Goal: Information Seeking & Learning: Find contact information

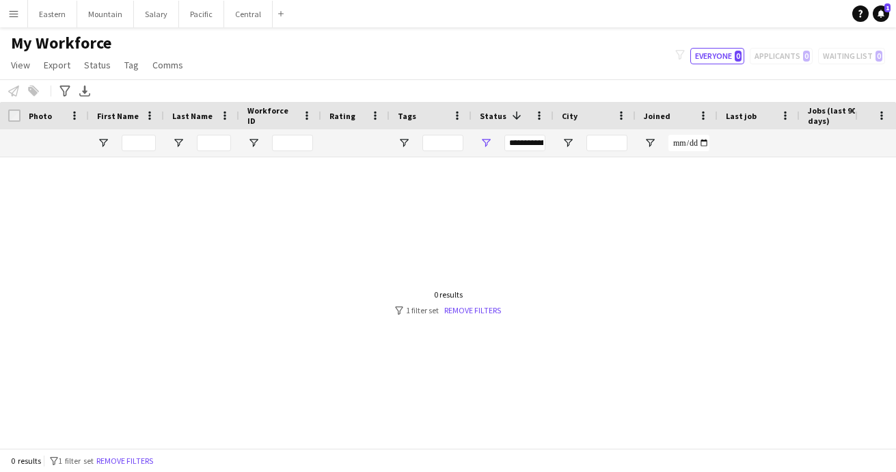
click at [18, 14] on app-icon "Menu" at bounding box center [13, 13] width 11 height 11
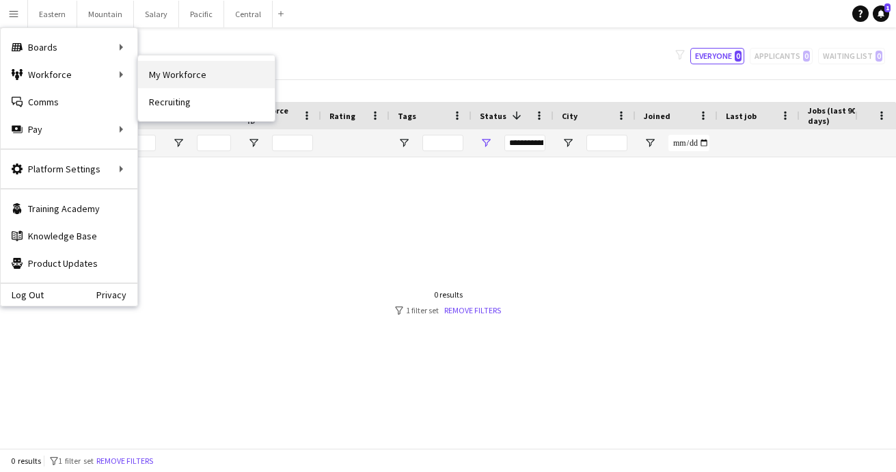
click at [165, 75] on link "My Workforce" at bounding box center [206, 74] width 137 height 27
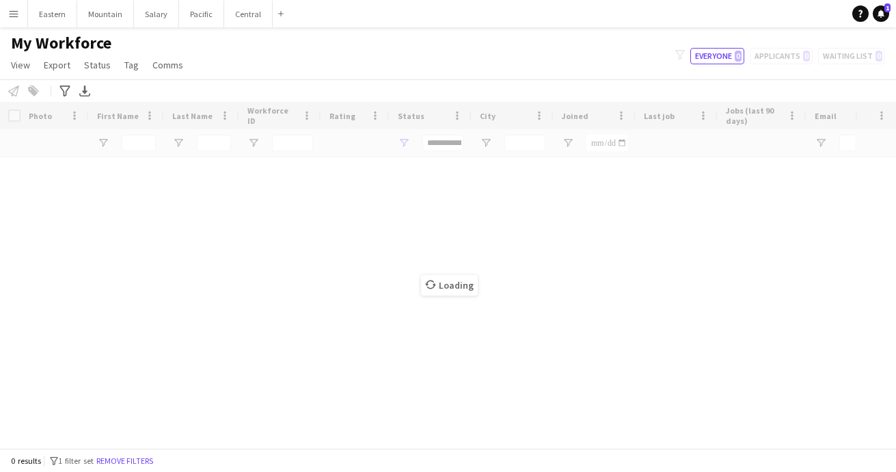
type input "**********"
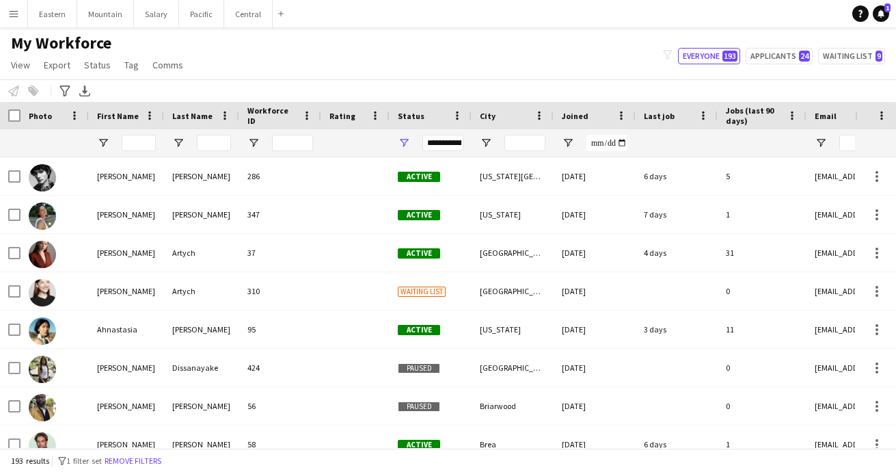
click at [425, 111] on div "Status" at bounding box center [422, 115] width 49 height 21
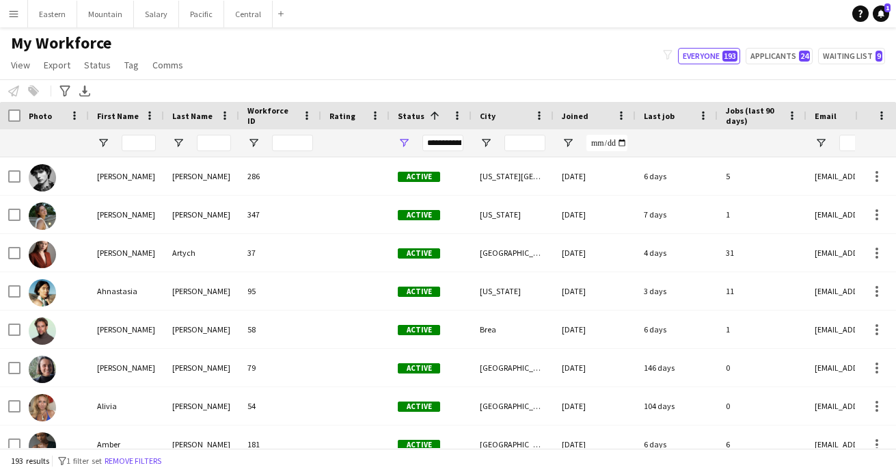
click at [418, 113] on span "Status" at bounding box center [411, 116] width 27 height 10
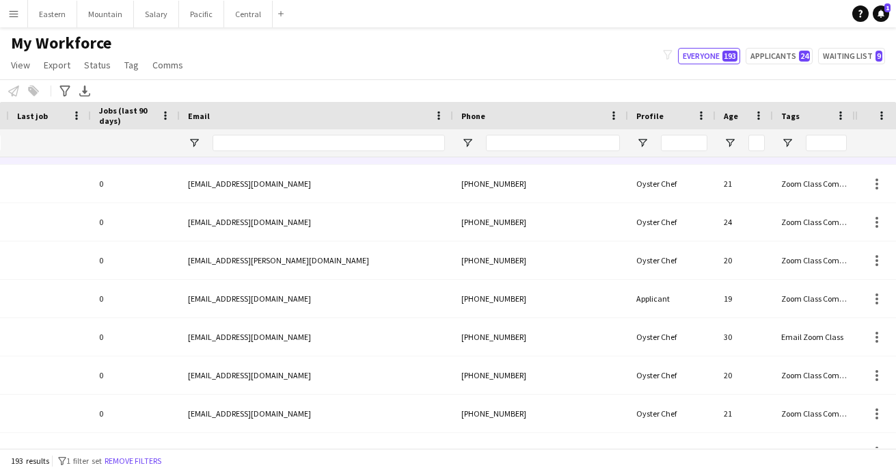
scroll to position [0, 627]
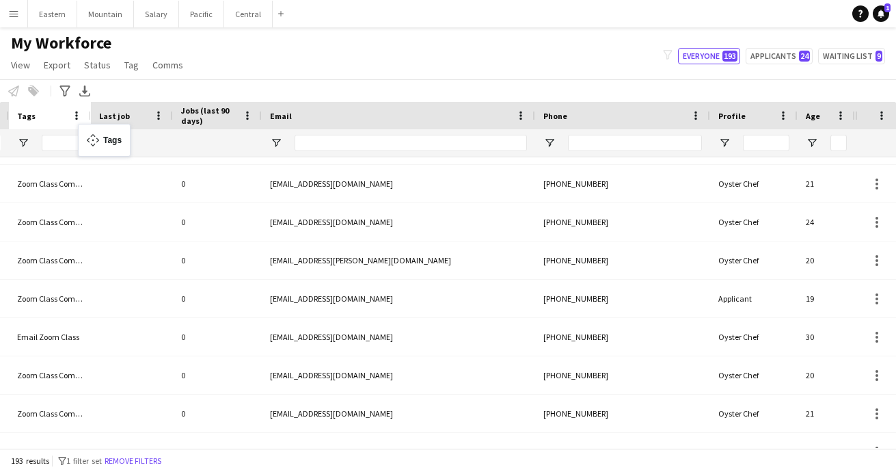
drag, startPoint x: 790, startPoint y: 120, endPoint x: 85, endPoint y: 131, distance: 705.0
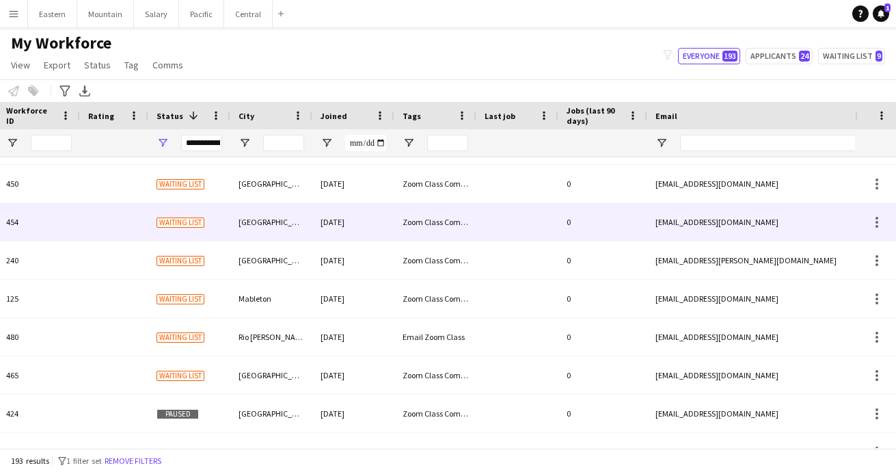
scroll to position [0, 0]
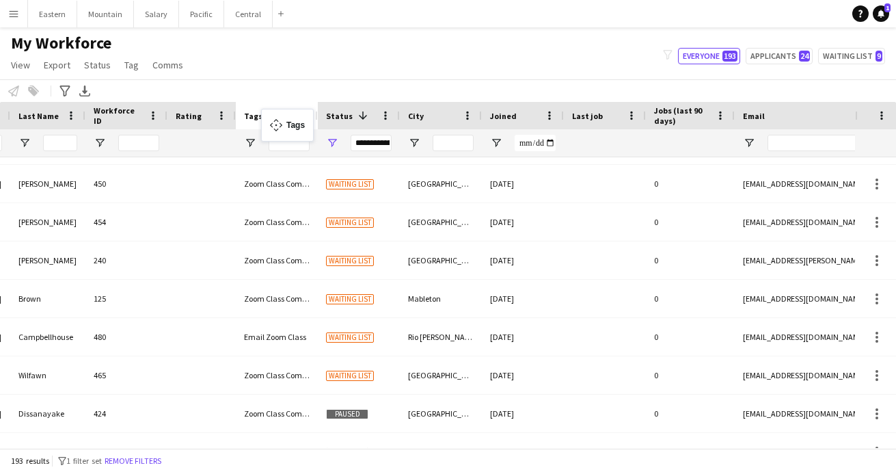
drag, startPoint x: 519, startPoint y: 118, endPoint x: 277, endPoint y: 117, distance: 242.0
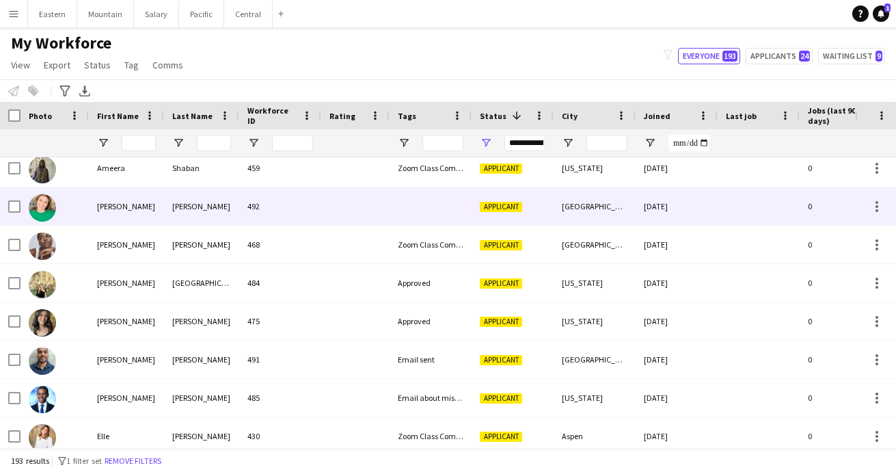
click at [293, 208] on div "492" at bounding box center [280, 206] width 82 height 38
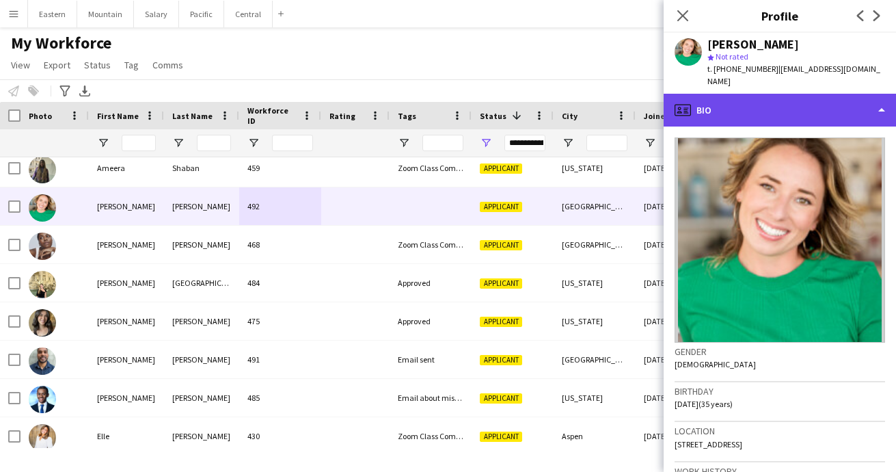
click at [730, 101] on div "profile Bio" at bounding box center [780, 110] width 232 height 33
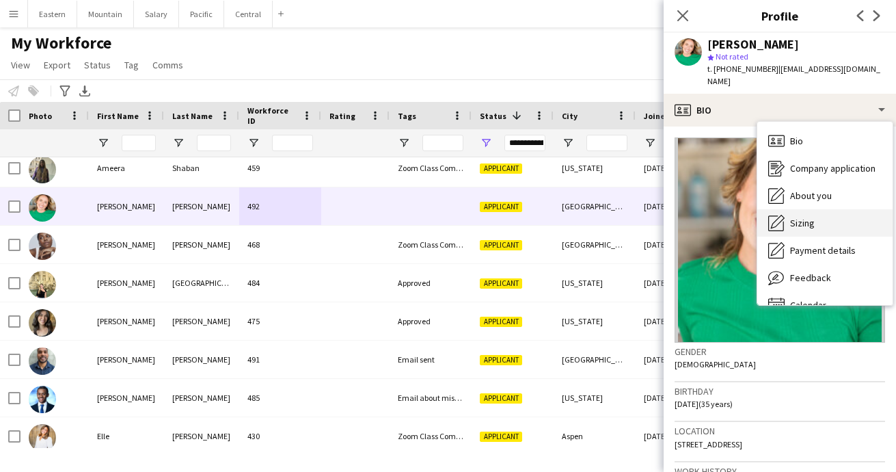
click at [799, 217] on span "Sizing" at bounding box center [802, 223] width 25 height 12
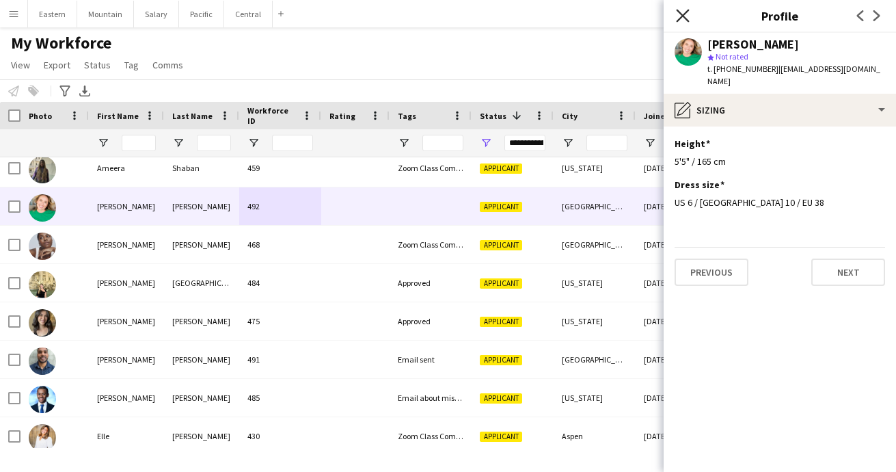
click at [687, 14] on icon "Close pop-in" at bounding box center [682, 15] width 13 height 13
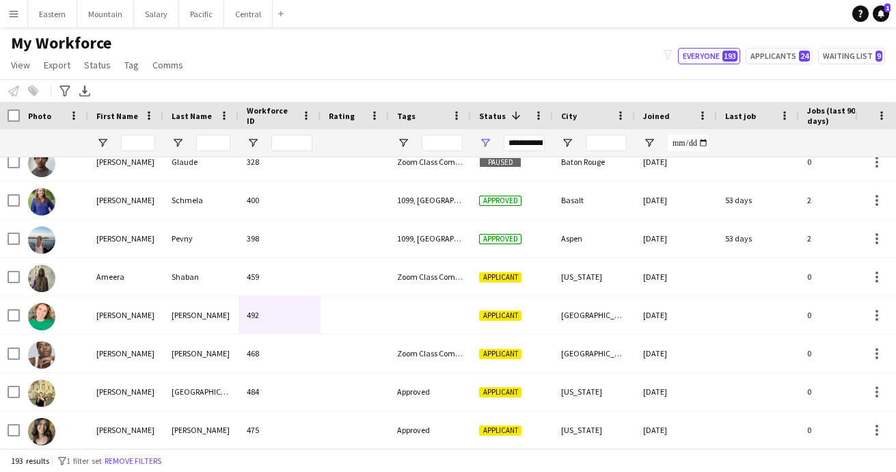
scroll to position [1524, 0]
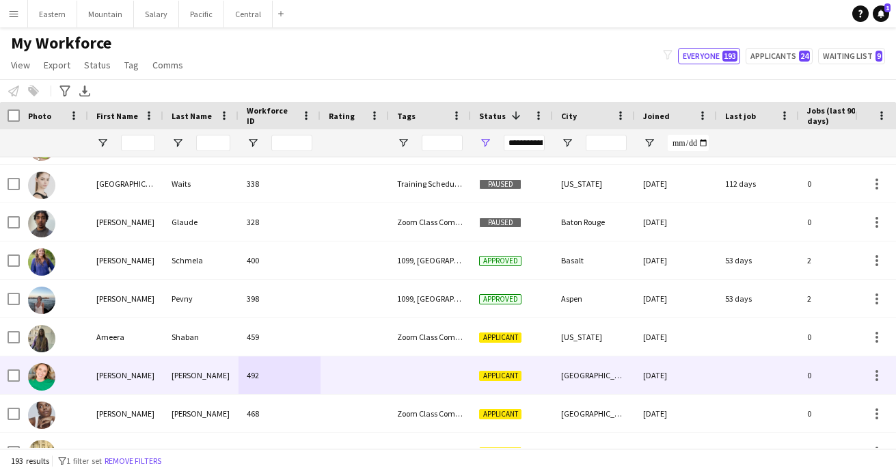
click at [402, 377] on div at bounding box center [430, 375] width 82 height 38
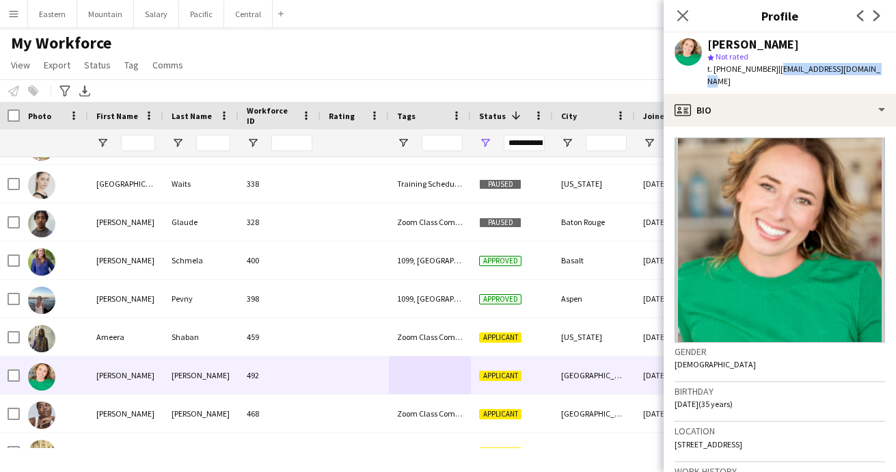
drag, startPoint x: 769, startPoint y: 71, endPoint x: 868, endPoint y: 68, distance: 99.2
click at [868, 68] on div "[PERSON_NAME] star Not rated t. [PHONE_NUMBER] | [EMAIL_ADDRESS][DOMAIN_NAME]" at bounding box center [780, 63] width 232 height 61
copy span "[EMAIL_ADDRESS][DOMAIN_NAME]"
click at [684, 13] on icon "Close pop-in" at bounding box center [682, 15] width 13 height 13
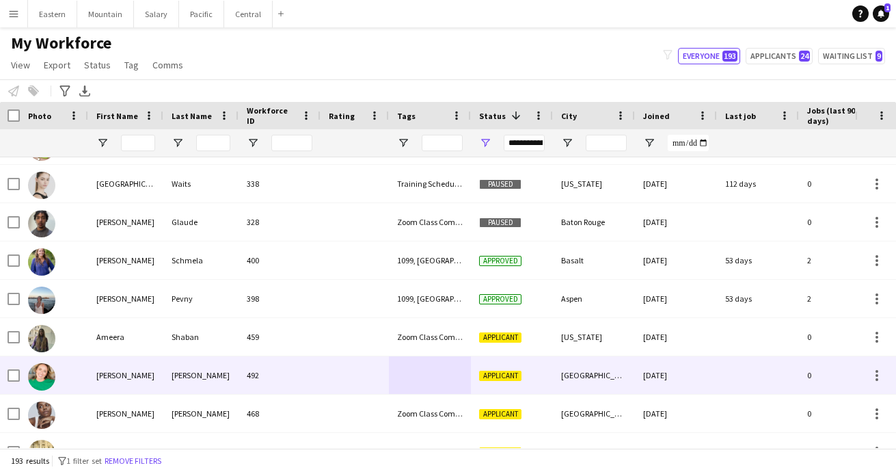
click at [438, 375] on div at bounding box center [430, 375] width 82 height 38
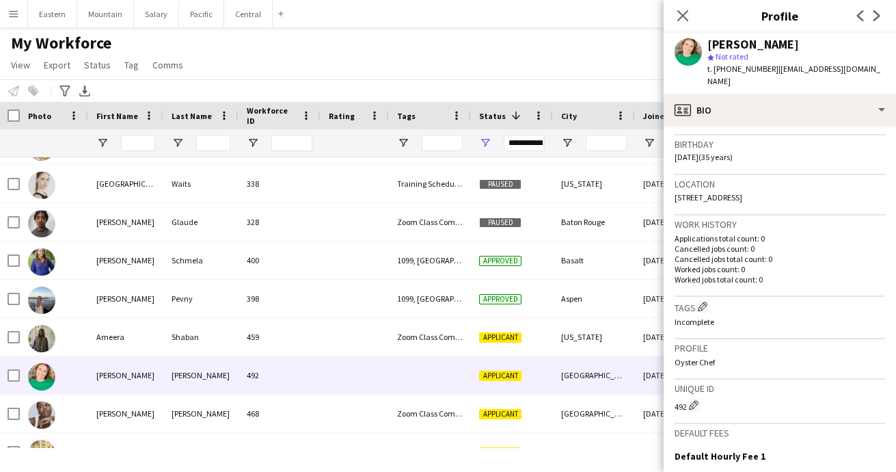
scroll to position [271, 0]
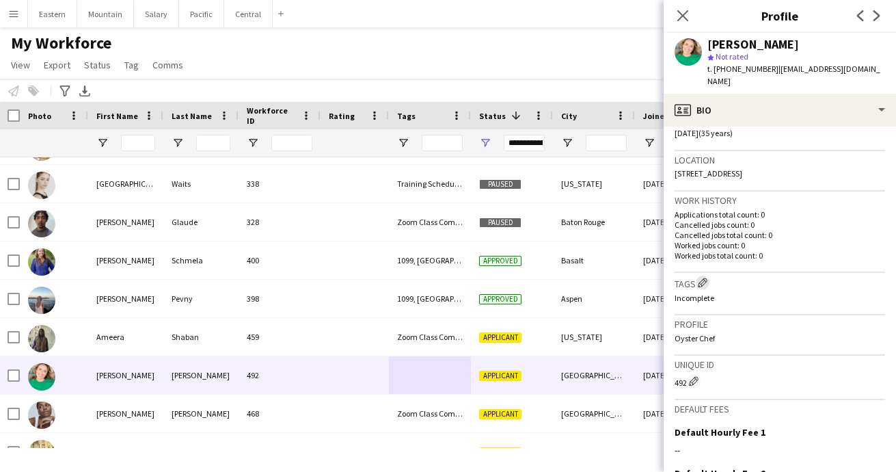
click at [710, 276] on button "Edit crew company tags" at bounding box center [703, 283] width 14 height 14
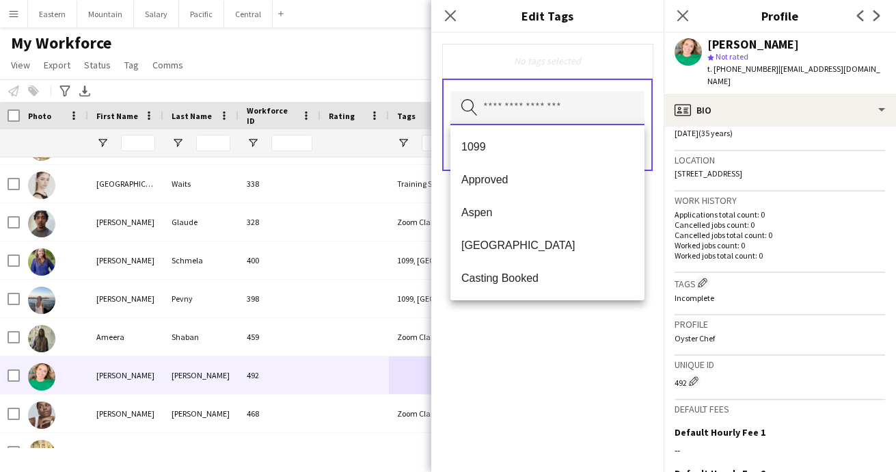
click at [515, 110] on input "text" at bounding box center [548, 108] width 194 height 34
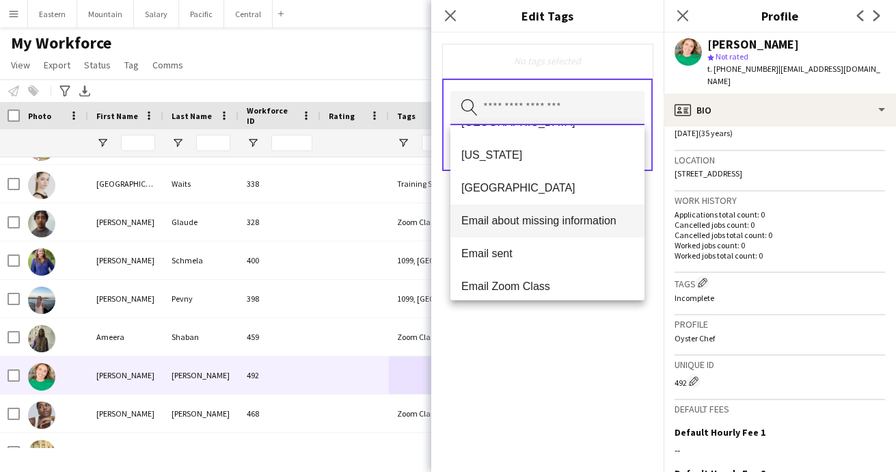
scroll to position [201, 0]
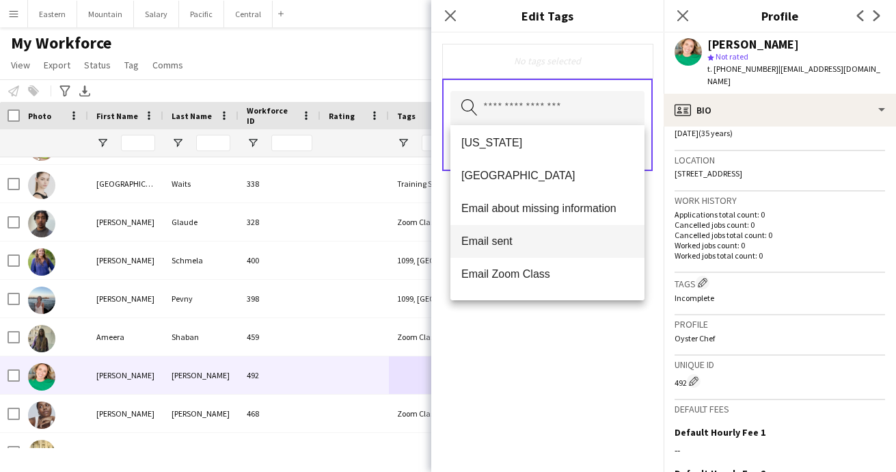
click at [504, 248] on mat-option "Email sent" at bounding box center [548, 241] width 194 height 33
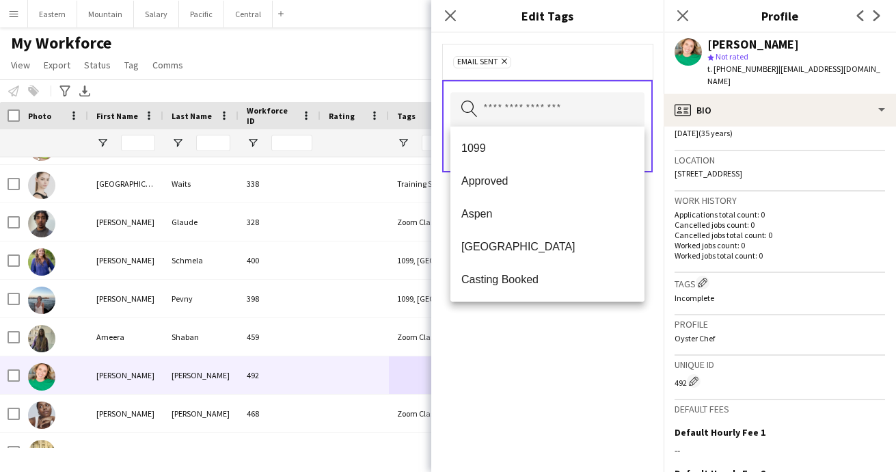
click at [522, 352] on div "Email sent Remove Search by tag name Save" at bounding box center [547, 252] width 232 height 439
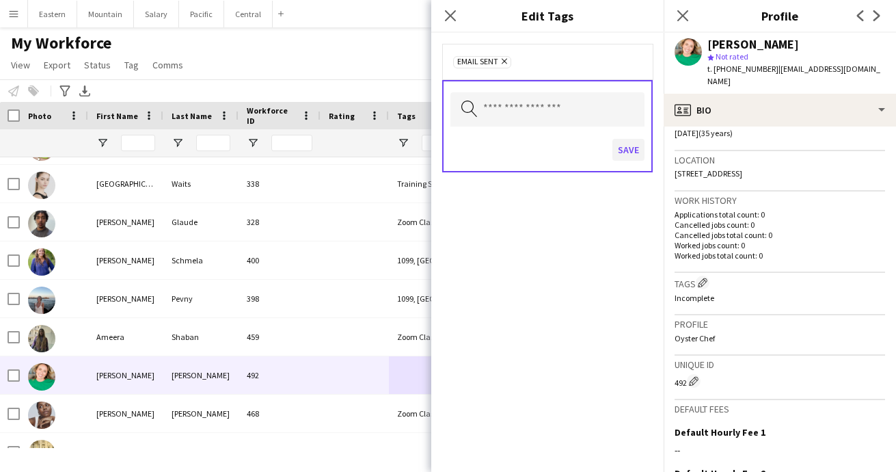
click at [630, 146] on button "Save" at bounding box center [629, 150] width 32 height 22
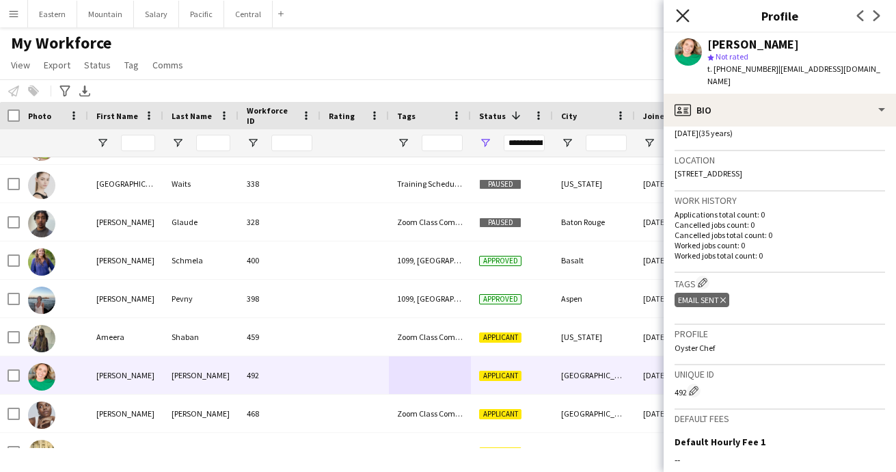
click at [680, 18] on icon "Close pop-in" at bounding box center [682, 15] width 13 height 13
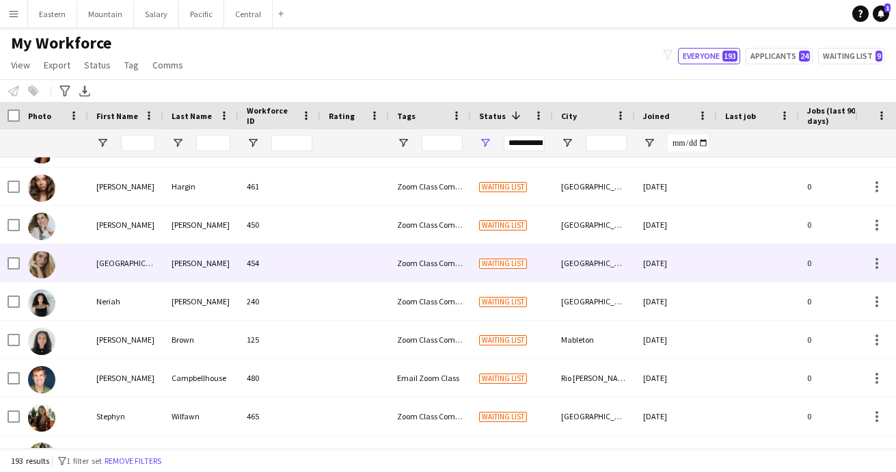
scroll to position [66, 0]
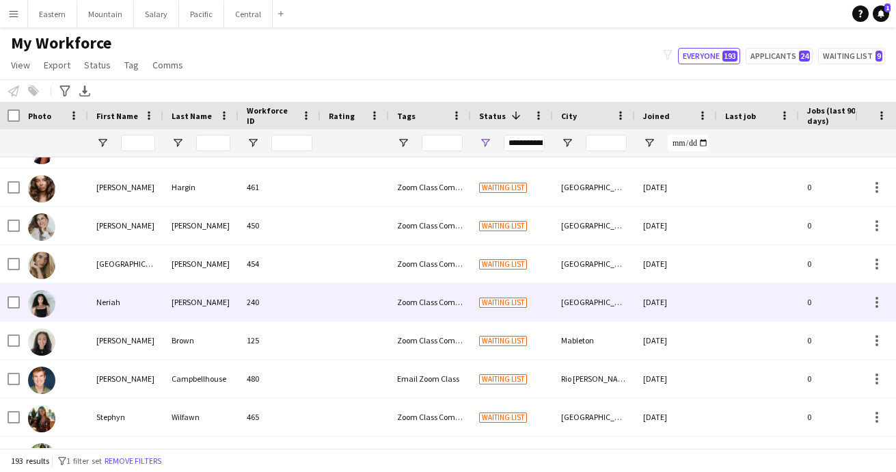
click at [195, 315] on div "[PERSON_NAME]" at bounding box center [200, 302] width 75 height 38
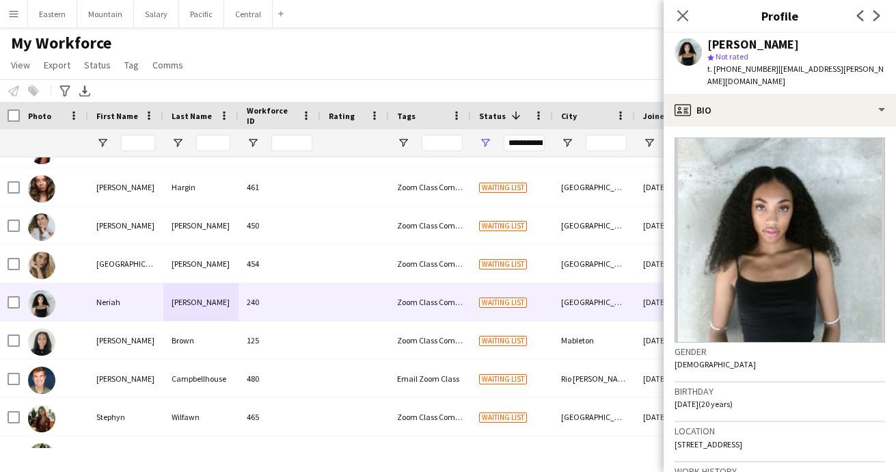
drag, startPoint x: 710, startPoint y: 44, endPoint x: 782, endPoint y: 43, distance: 72.5
click at [782, 44] on div "[PERSON_NAME]" at bounding box center [754, 44] width 92 height 12
copy div "[PERSON_NAME]"
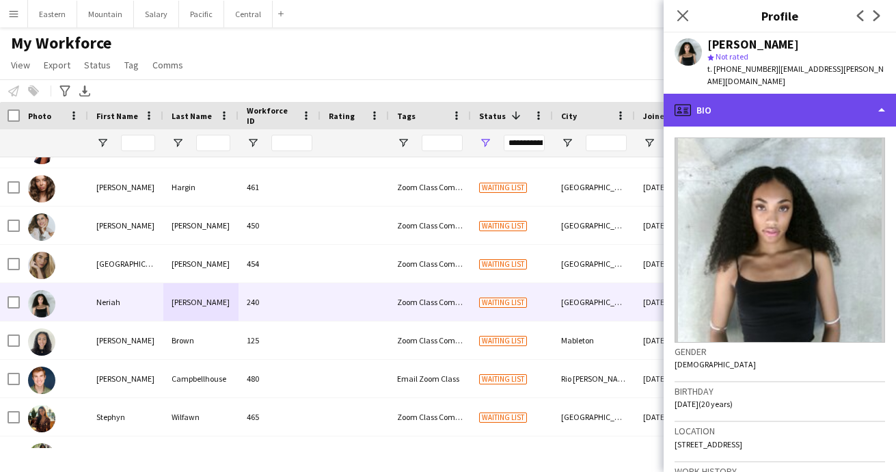
click at [732, 96] on div "profile Bio" at bounding box center [780, 110] width 232 height 33
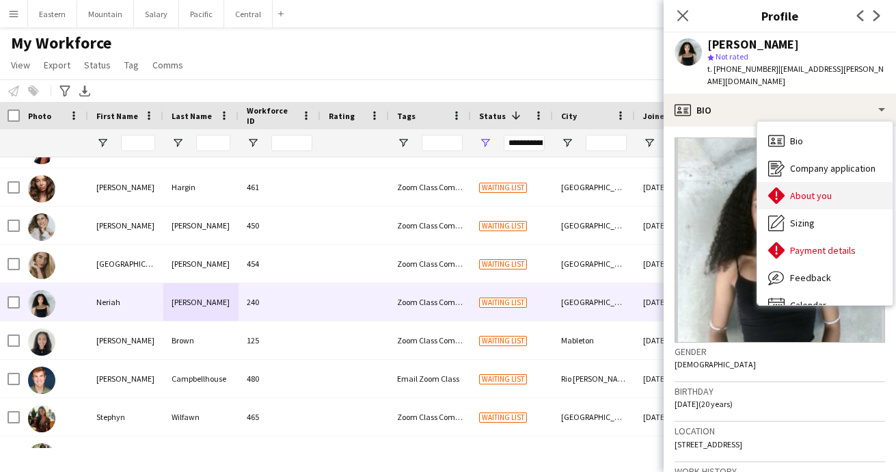
click at [809, 189] on span "About you" at bounding box center [811, 195] width 42 height 12
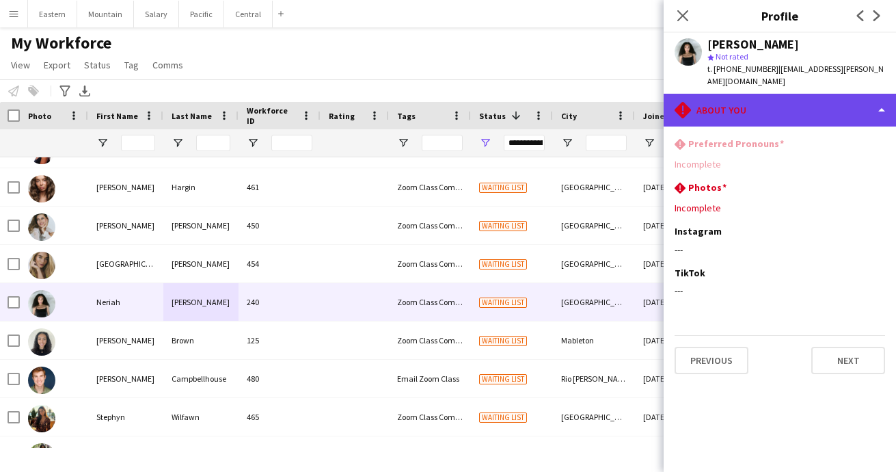
click at [755, 100] on div "rhombus-alert About you" at bounding box center [780, 110] width 232 height 33
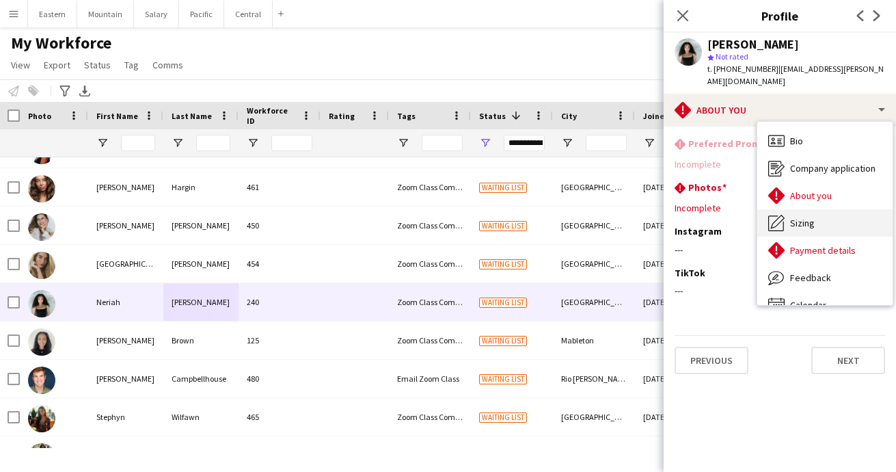
click at [812, 217] on span "Sizing" at bounding box center [802, 223] width 25 height 12
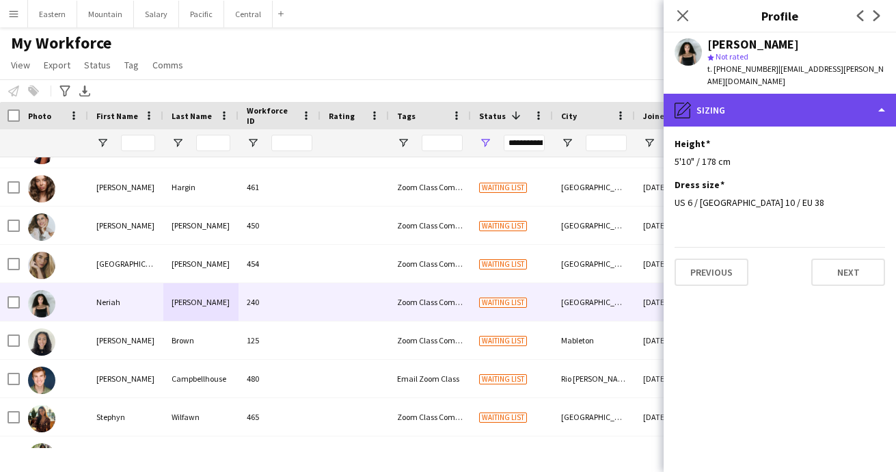
click at [766, 107] on div "pencil4 [GEOGRAPHIC_DATA]" at bounding box center [780, 110] width 232 height 33
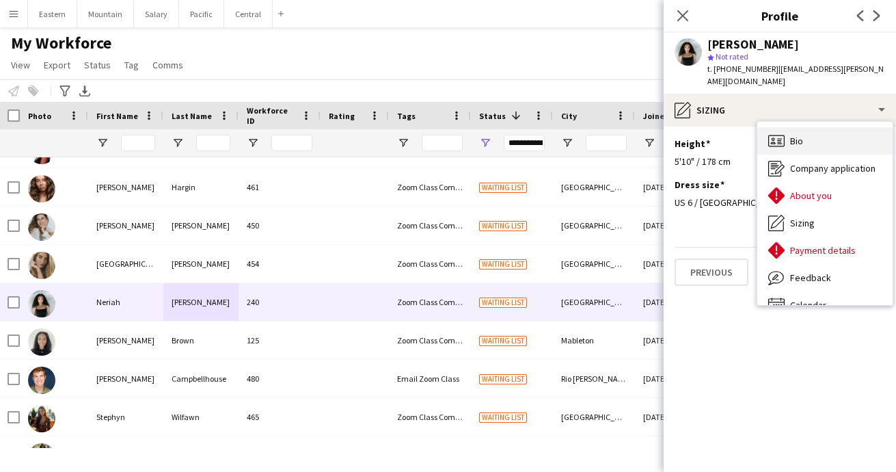
click at [803, 135] on span "Bio" at bounding box center [796, 141] width 13 height 12
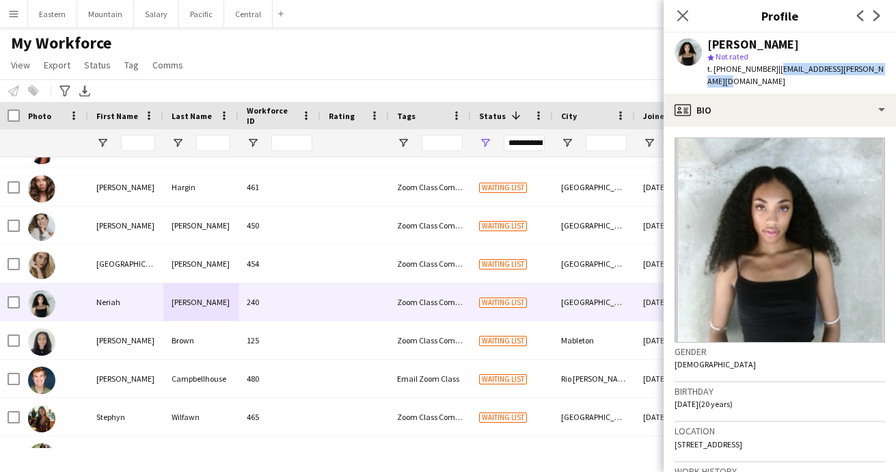
drag, startPoint x: 769, startPoint y: 69, endPoint x: 884, endPoint y: 70, distance: 114.9
click at [884, 70] on div "[PERSON_NAME] star Not rated t. [PHONE_NUMBER] | [EMAIL_ADDRESS][PERSON_NAME][P…" at bounding box center [780, 63] width 232 height 61
copy span "[EMAIL_ADDRESS][PERSON_NAME][DOMAIN_NAME]"
drag, startPoint x: 722, startPoint y: 70, endPoint x: 762, endPoint y: 68, distance: 39.7
click at [762, 68] on span "t. [PHONE_NUMBER]" at bounding box center [743, 69] width 71 height 10
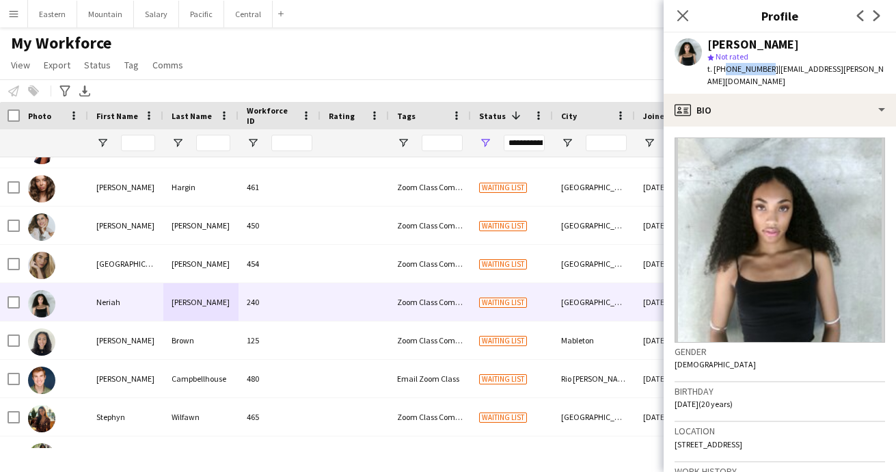
copy span "3367099009"
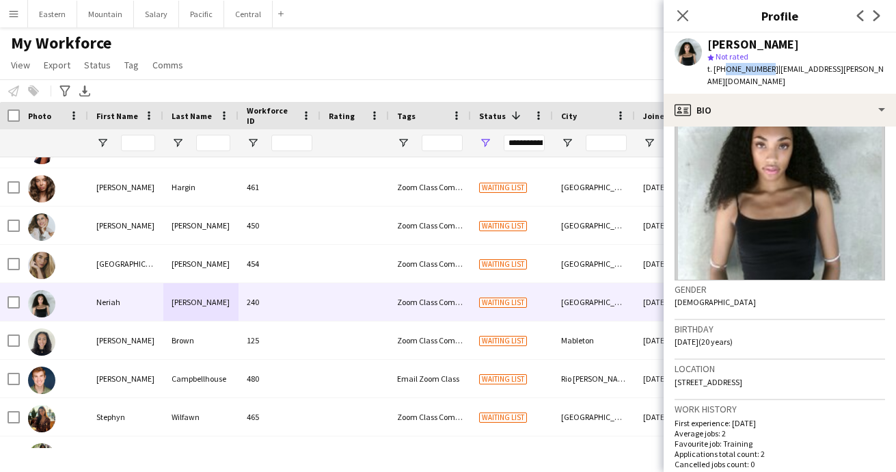
scroll to position [62, 0]
drag, startPoint x: 675, startPoint y: 330, endPoint x: 751, endPoint y: 330, distance: 76.6
click at [751, 330] on div "Birthday [DEMOGRAPHIC_DATA] (20 years)" at bounding box center [780, 341] width 211 height 40
copy span "[DATE] (20 years)"
drag, startPoint x: 675, startPoint y: 372, endPoint x: 820, endPoint y: 369, distance: 145.7
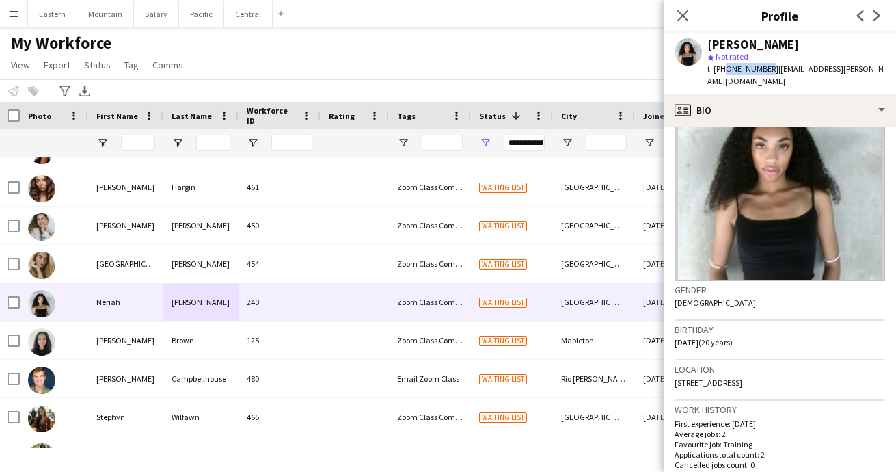
click at [820, 369] on div "Location [STREET_ADDRESS]" at bounding box center [780, 380] width 211 height 40
copy span "[STREET_ADDRESS]"
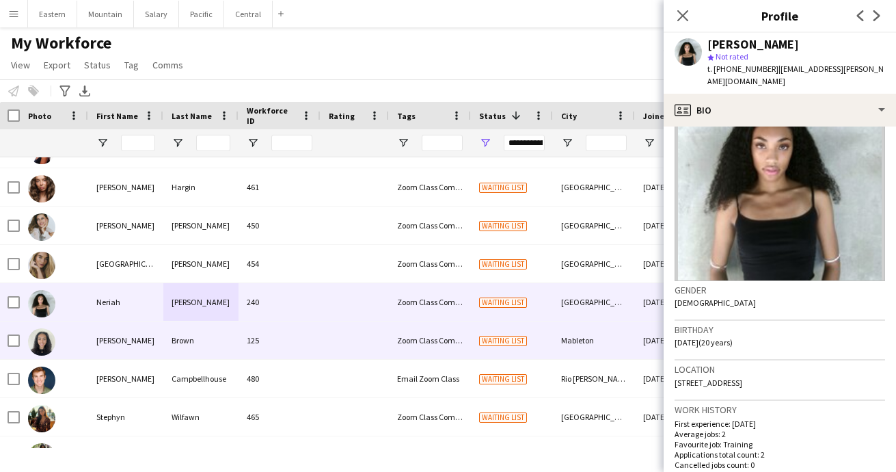
click at [325, 341] on div at bounding box center [355, 340] width 68 height 38
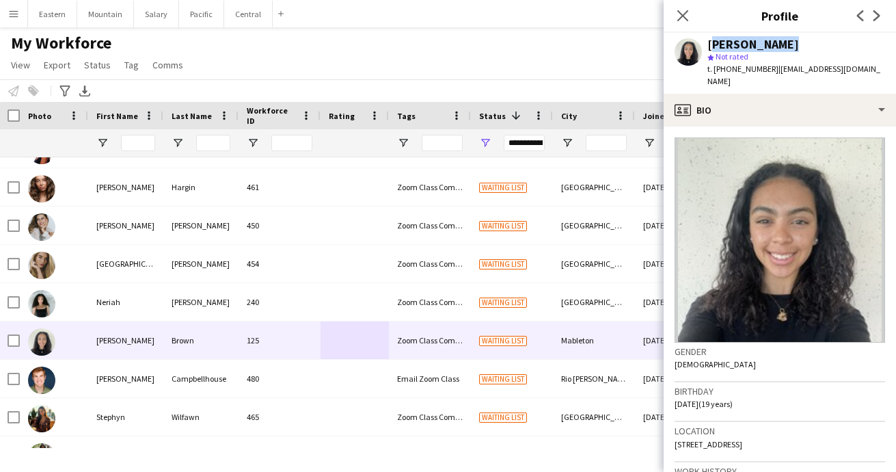
drag, startPoint x: 710, startPoint y: 42, endPoint x: 777, endPoint y: 40, distance: 67.7
click at [777, 40] on div "[PERSON_NAME]" at bounding box center [797, 44] width 178 height 12
copy div "[PERSON_NAME]"
drag, startPoint x: 769, startPoint y: 71, endPoint x: 881, endPoint y: 68, distance: 111.5
click at [881, 68] on span "| [EMAIL_ADDRESS][DOMAIN_NAME]" at bounding box center [794, 75] width 173 height 23
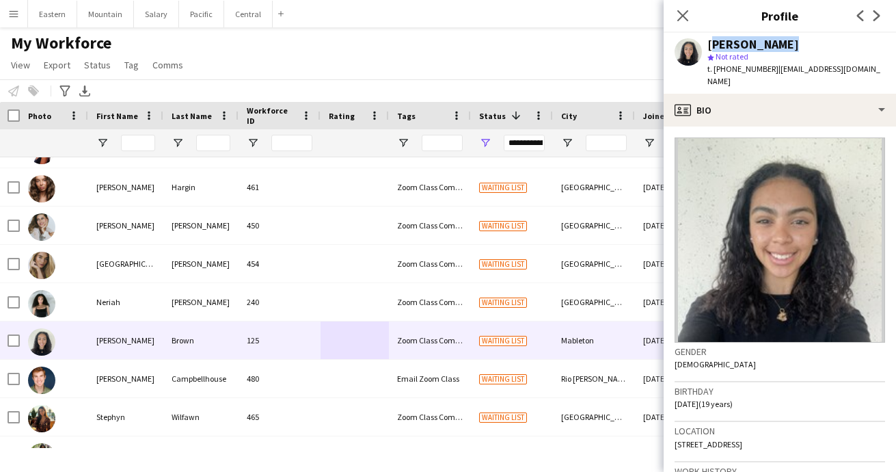
copy span "[EMAIL_ADDRESS][DOMAIN_NAME]"
drag, startPoint x: 722, startPoint y: 71, endPoint x: 763, endPoint y: 70, distance: 41.0
click at [763, 70] on span "t. [PHONE_NUMBER]" at bounding box center [743, 69] width 71 height 10
copy span "4048255165"
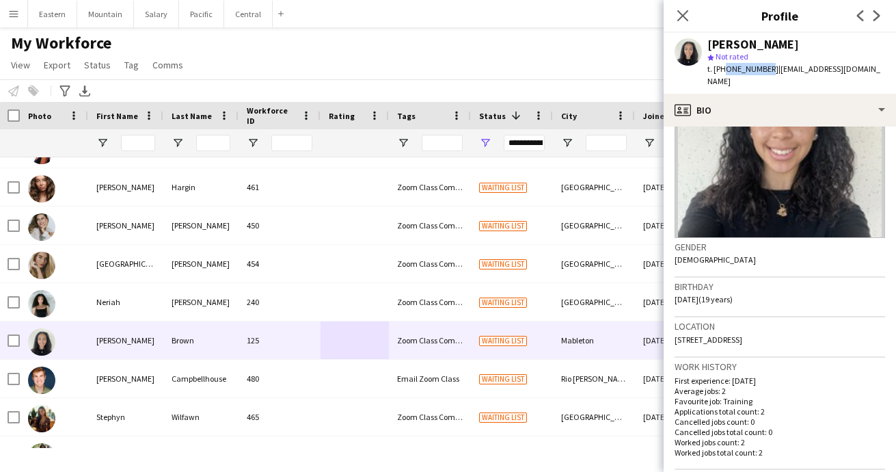
scroll to position [119, 0]
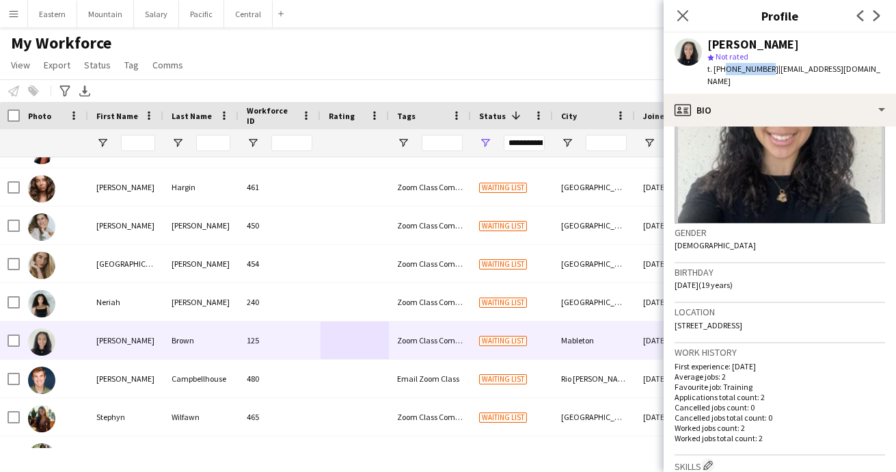
drag, startPoint x: 675, startPoint y: 274, endPoint x: 767, endPoint y: 273, distance: 92.3
click at [767, 273] on div "Birthday [DEMOGRAPHIC_DATA] (19 years)" at bounding box center [780, 283] width 211 height 40
copy span "[DATE] (19 years)"
drag, startPoint x: 673, startPoint y: 313, endPoint x: 818, endPoint y: 315, distance: 145.6
click at [818, 315] on app-crew-profile-bio "Gender [DEMOGRAPHIC_DATA] Birthday [DEMOGRAPHIC_DATA] (19 years) Location [STRE…" at bounding box center [780, 298] width 232 height 345
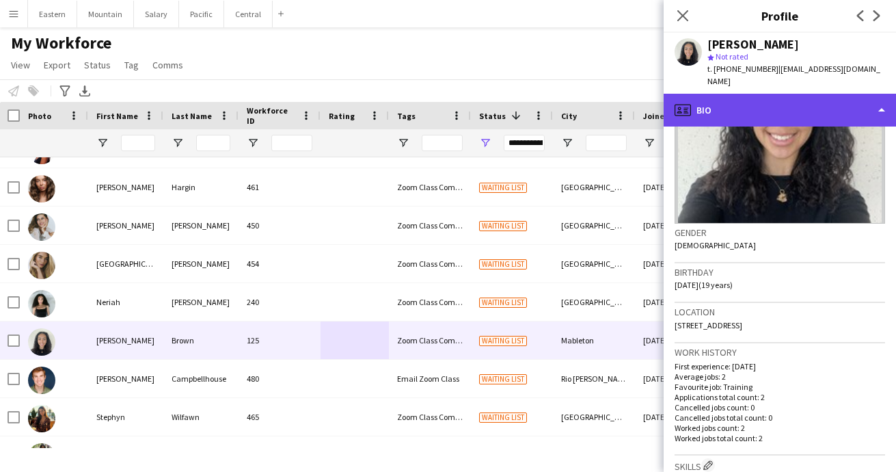
click at [736, 94] on div "profile Bio" at bounding box center [780, 110] width 232 height 33
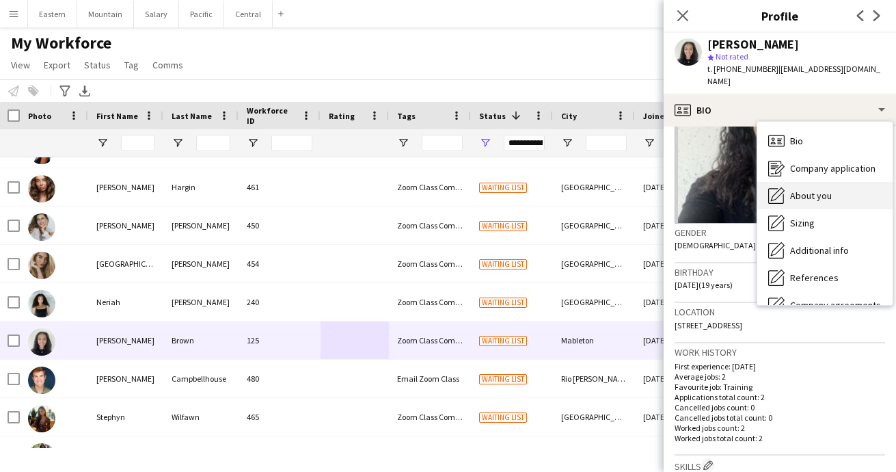
click at [803, 189] on span "About you" at bounding box center [811, 195] width 42 height 12
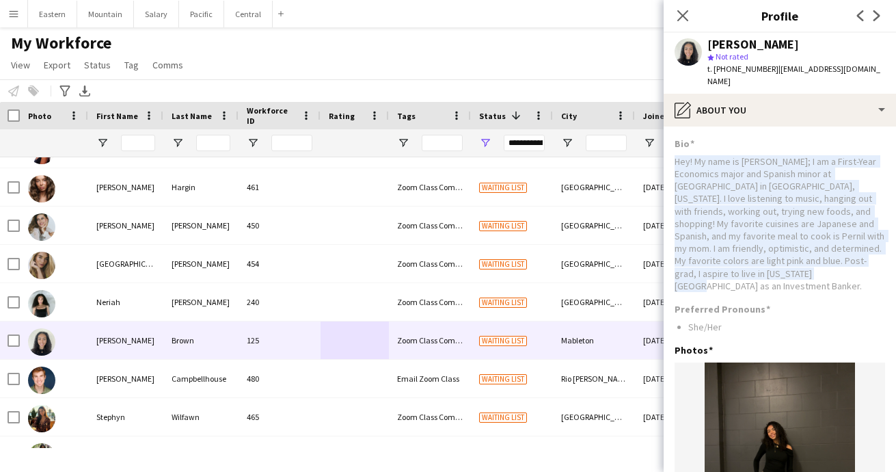
drag, startPoint x: 720, startPoint y: 263, endPoint x: 674, endPoint y: 149, distance: 122.4
click at [674, 149] on app-section-data-types "Bio Hey! My name is [PERSON_NAME]; I am a First-Year Economics major and Spanis…" at bounding box center [780, 298] width 232 height 345
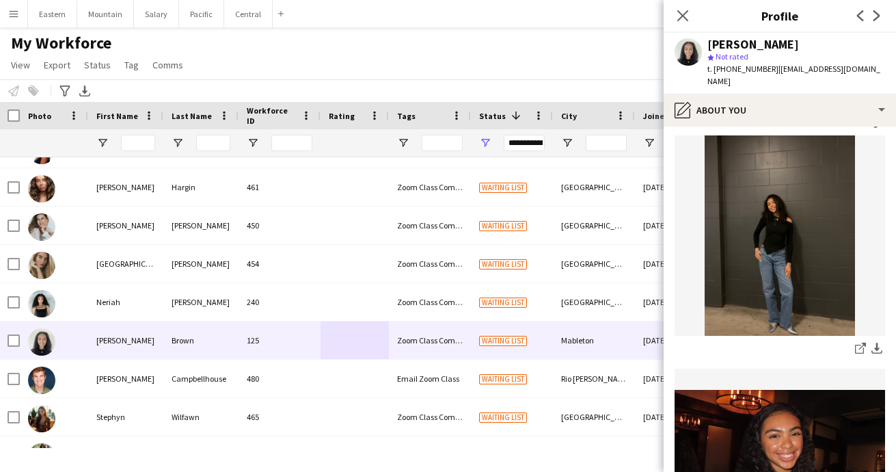
scroll to position [226, 0]
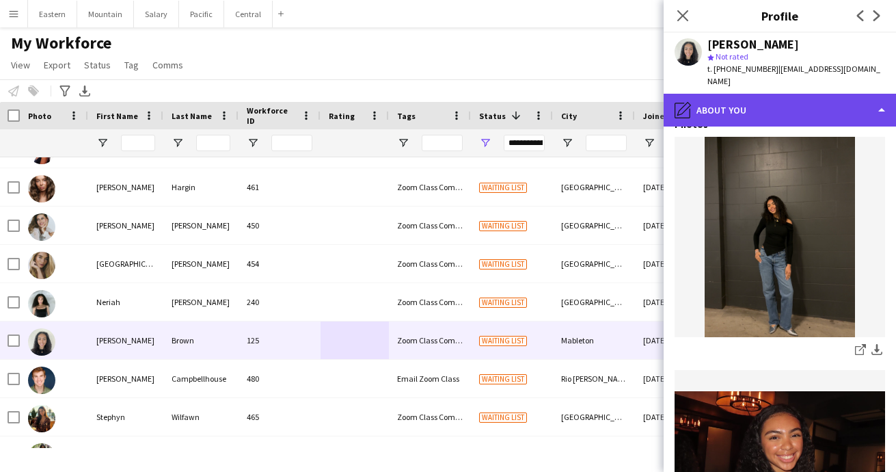
click at [739, 96] on div "pencil4 About you" at bounding box center [780, 110] width 232 height 33
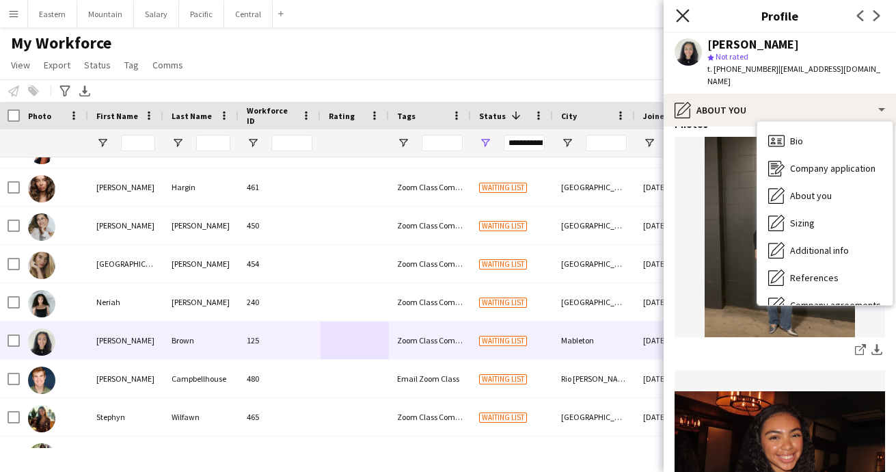
click at [681, 14] on icon at bounding box center [682, 15] width 13 height 13
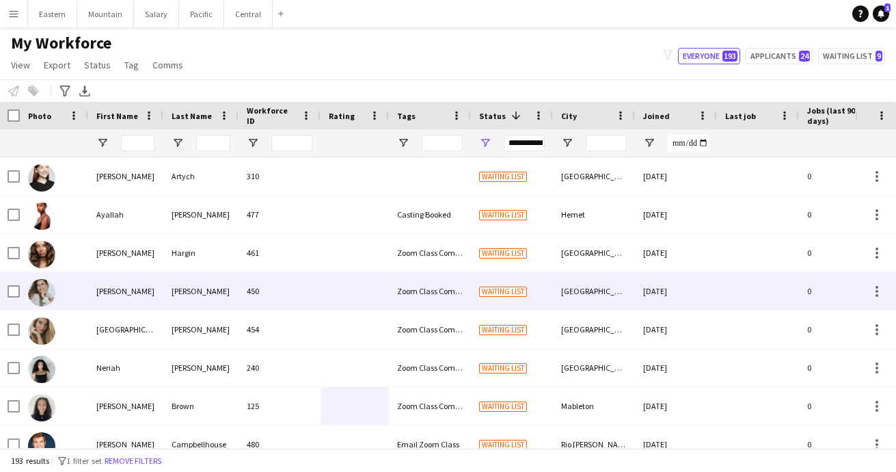
scroll to position [0, 0]
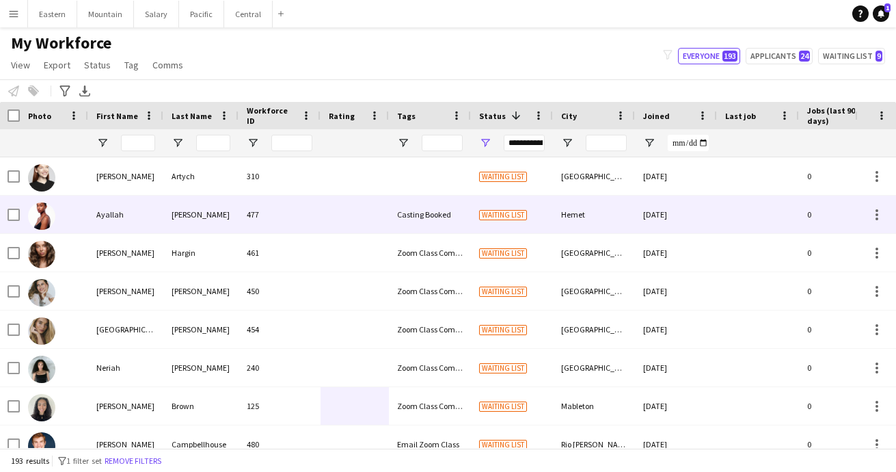
click at [175, 216] on div "[PERSON_NAME]" at bounding box center [200, 215] width 75 height 38
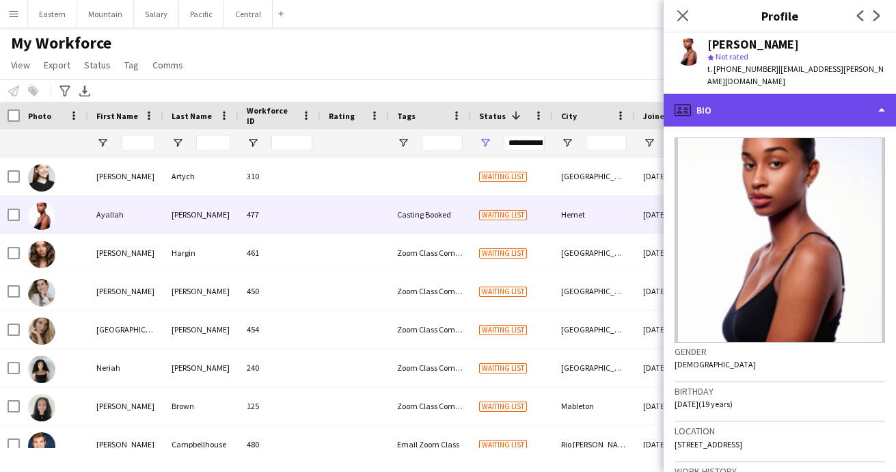
click at [758, 97] on div "profile Bio" at bounding box center [780, 110] width 232 height 33
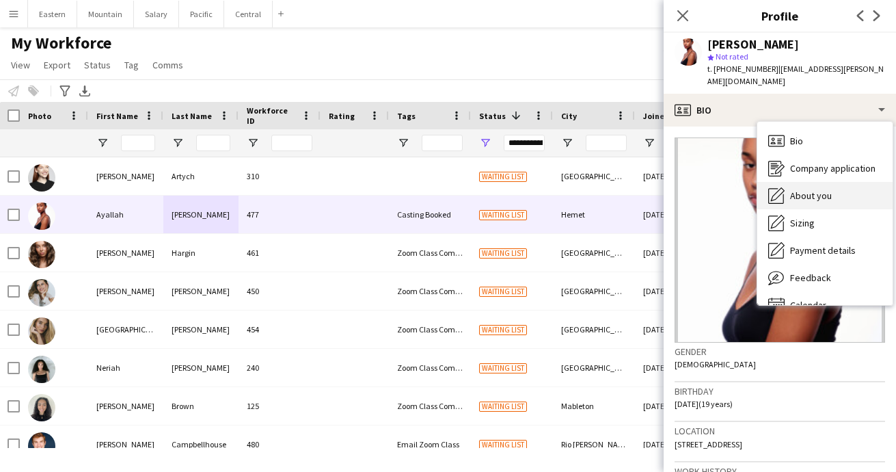
click at [799, 189] on span "About you" at bounding box center [811, 195] width 42 height 12
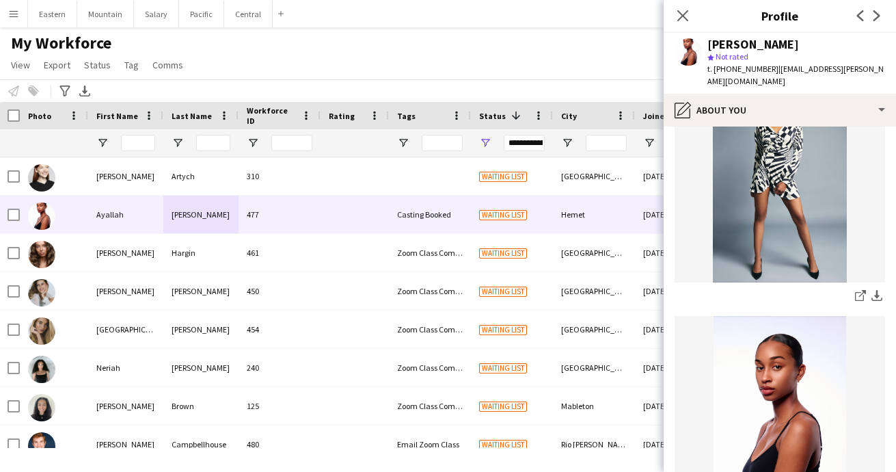
scroll to position [105, 0]
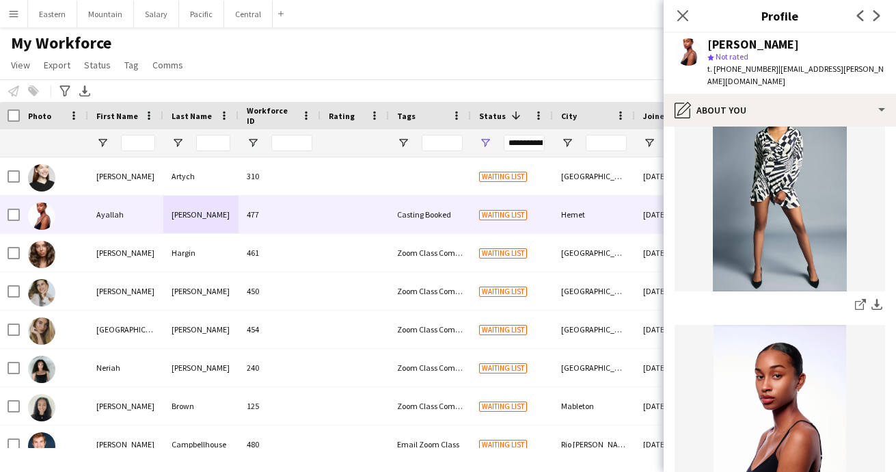
drag, startPoint x: 708, startPoint y: 44, endPoint x: 790, endPoint y: 42, distance: 82.1
click at [790, 42] on div "[PERSON_NAME]" at bounding box center [797, 44] width 178 height 12
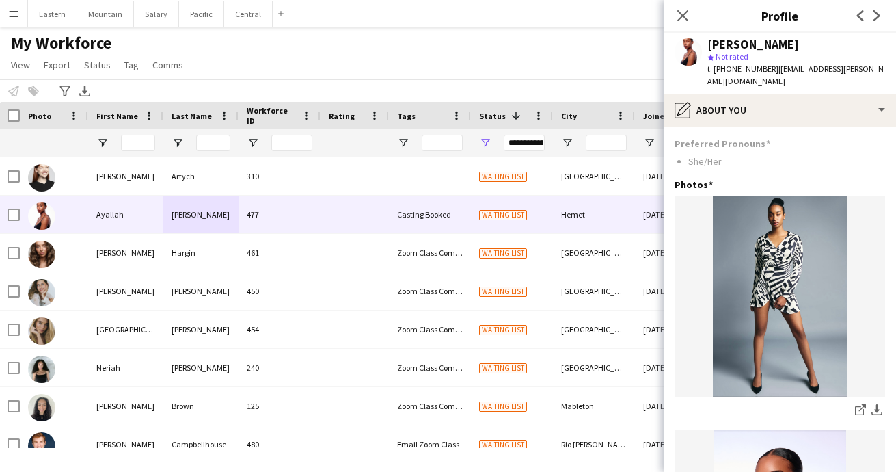
scroll to position [0, 0]
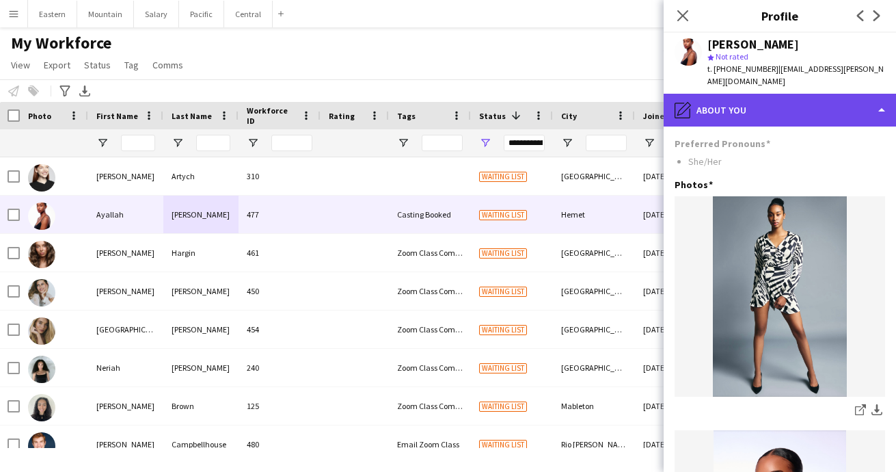
click at [744, 102] on div "pencil4 About you" at bounding box center [780, 110] width 232 height 33
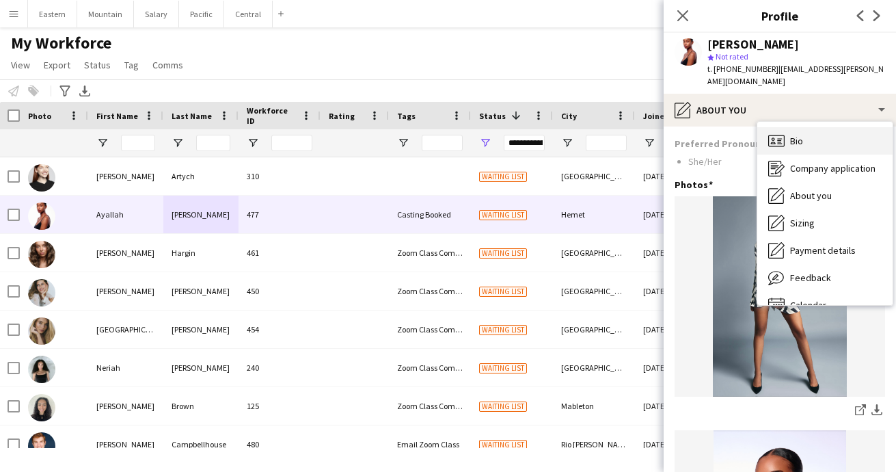
click at [805, 133] on div "Bio Bio" at bounding box center [825, 140] width 135 height 27
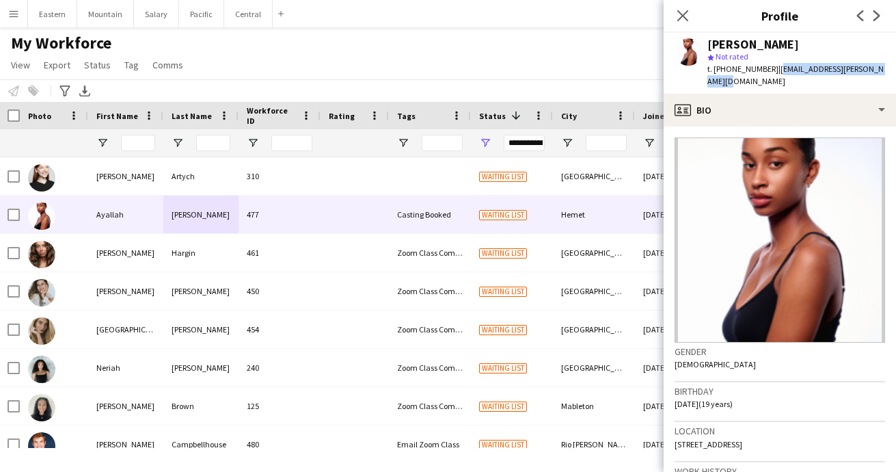
drag, startPoint x: 769, startPoint y: 68, endPoint x: 880, endPoint y: 66, distance: 110.8
click at [880, 66] on div "[PERSON_NAME] star Not rated t. [PHONE_NUMBER] | [EMAIL_ADDRESS][PERSON_NAME][D…" at bounding box center [780, 63] width 232 height 61
drag, startPoint x: 721, startPoint y: 69, endPoint x: 763, endPoint y: 69, distance: 41.7
click at [763, 69] on span "t. [PHONE_NUMBER]" at bounding box center [743, 69] width 71 height 10
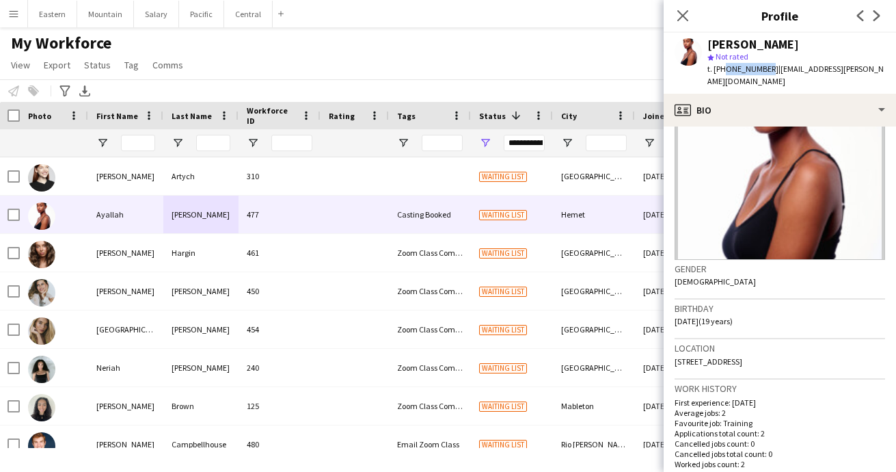
scroll to position [88, 0]
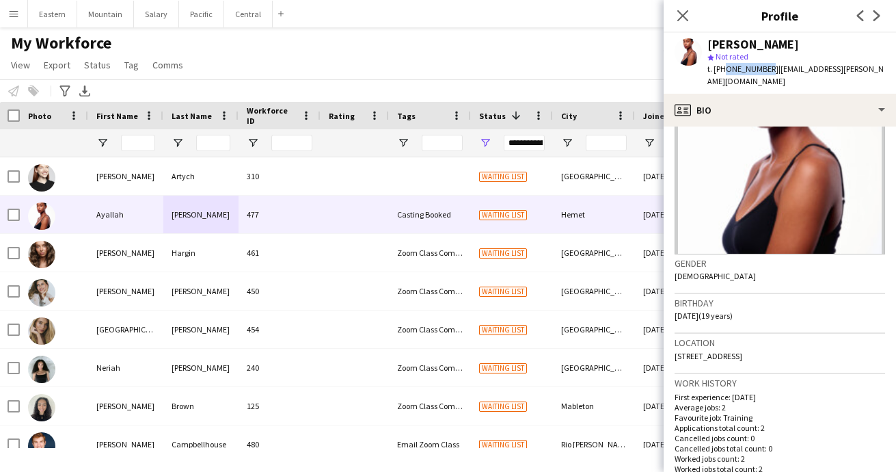
drag, startPoint x: 675, startPoint y: 301, endPoint x: 755, endPoint y: 300, distance: 80.7
click at [755, 300] on div "Birthday [DEMOGRAPHIC_DATA] (19 years)" at bounding box center [780, 314] width 211 height 40
drag, startPoint x: 675, startPoint y: 343, endPoint x: 823, endPoint y: 340, distance: 148.4
click at [823, 341] on div "Location [STREET_ADDRESS]" at bounding box center [780, 354] width 211 height 40
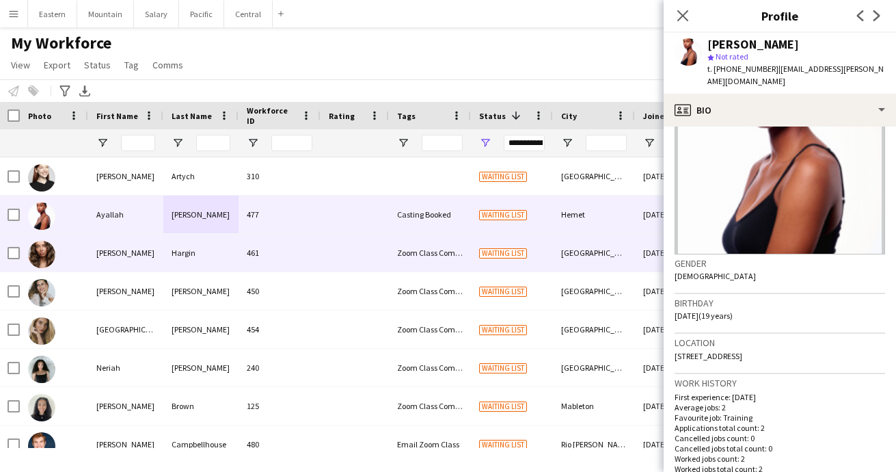
click at [223, 263] on div "Hargin" at bounding box center [200, 253] width 75 height 38
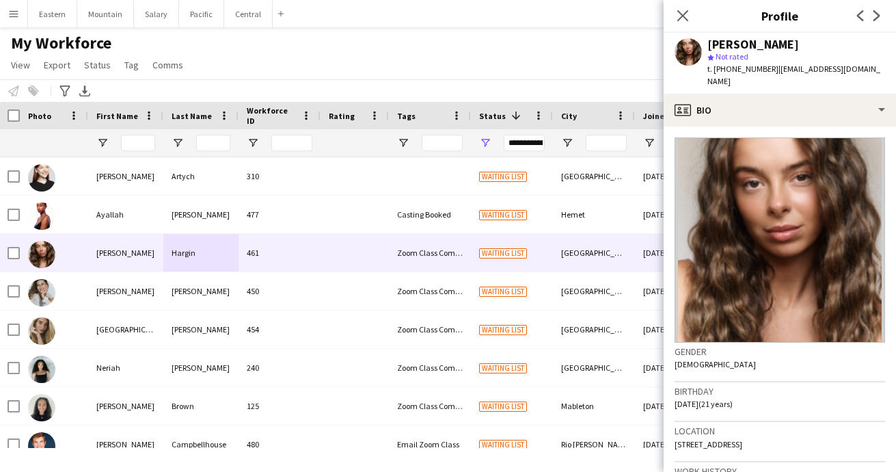
drag, startPoint x: 710, startPoint y: 46, endPoint x: 799, endPoint y: 41, distance: 89.0
click at [799, 41] on div "[PERSON_NAME]" at bounding box center [797, 44] width 178 height 12
drag, startPoint x: 771, startPoint y: 71, endPoint x: 843, endPoint y: 66, distance: 72.6
click at [843, 66] on span "| [EMAIL_ADDRESS][DOMAIN_NAME]" at bounding box center [794, 75] width 173 height 23
drag, startPoint x: 769, startPoint y: 68, endPoint x: 848, endPoint y: 66, distance: 79.3
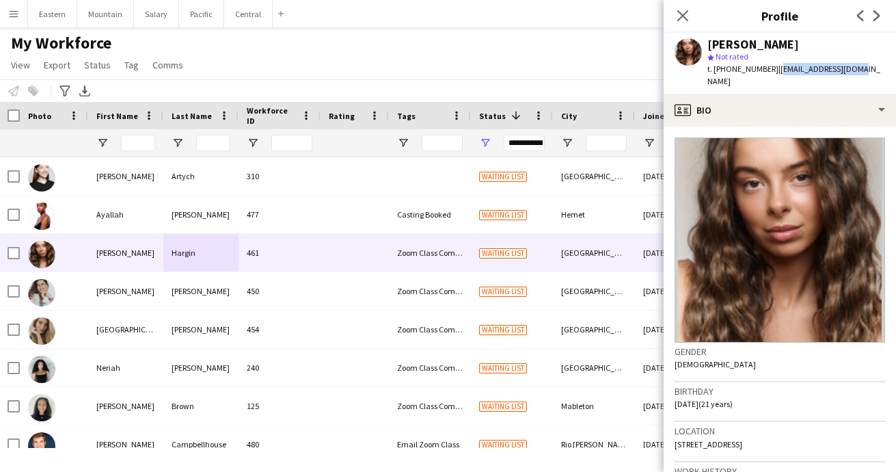
click at [848, 66] on div "[PERSON_NAME] star Not rated t. [PHONE_NUMBER] | [EMAIL_ADDRESS][DOMAIN_NAME]" at bounding box center [780, 63] width 232 height 61
drag, startPoint x: 721, startPoint y: 70, endPoint x: 764, endPoint y: 70, distance: 42.4
click at [764, 70] on span "t. [PHONE_NUMBER]" at bounding box center [743, 69] width 71 height 10
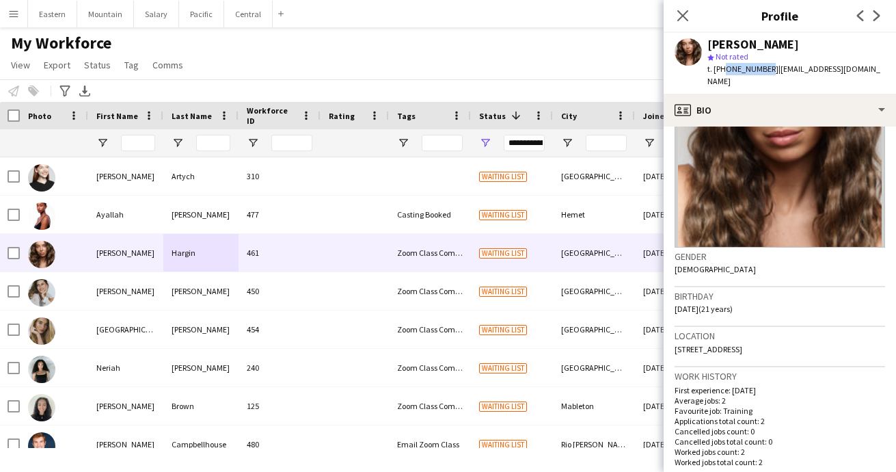
scroll to position [97, 0]
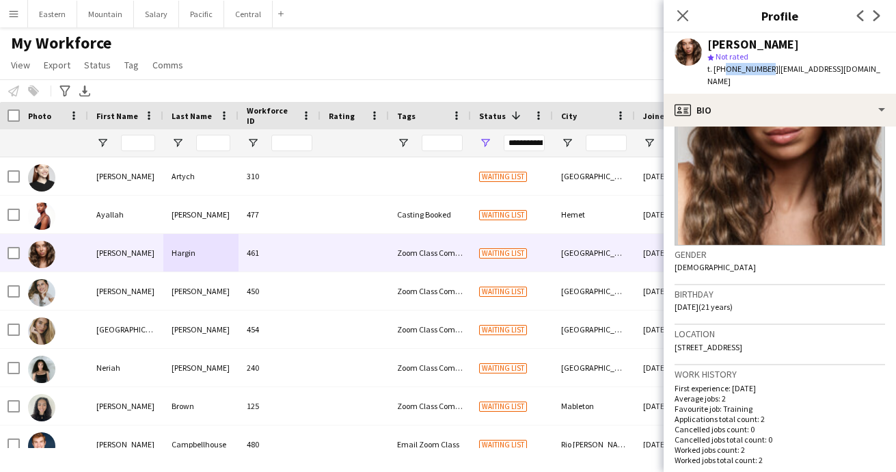
drag, startPoint x: 673, startPoint y: 294, endPoint x: 762, endPoint y: 292, distance: 88.9
click at [762, 292] on app-crew-profile-bio "Gender [DEMOGRAPHIC_DATA] Birthday [DEMOGRAPHIC_DATA] (21 years) Location [STRE…" at bounding box center [780, 298] width 232 height 345
drag, startPoint x: 674, startPoint y: 334, endPoint x: 848, endPoint y: 334, distance: 174.3
click at [848, 334] on app-crew-profile-bio "Gender [DEMOGRAPHIC_DATA] Birthday [DEMOGRAPHIC_DATA] (21 years) Location [STRE…" at bounding box center [780, 298] width 232 height 345
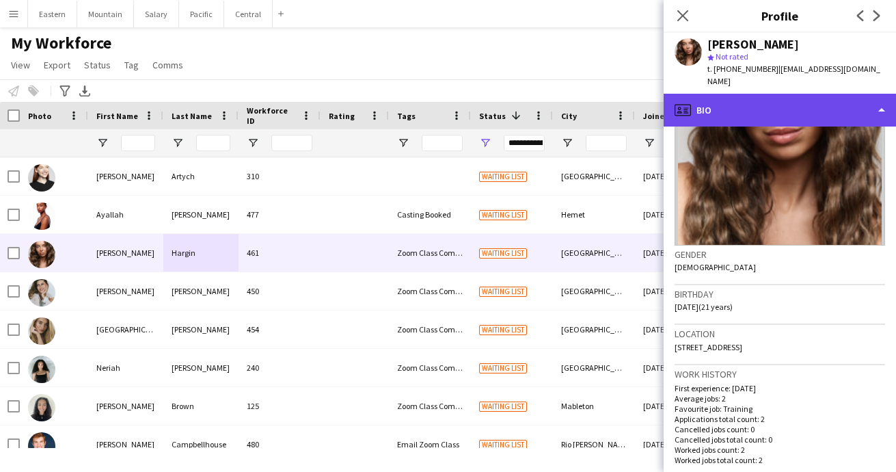
click at [766, 98] on div "profile Bio" at bounding box center [780, 110] width 232 height 33
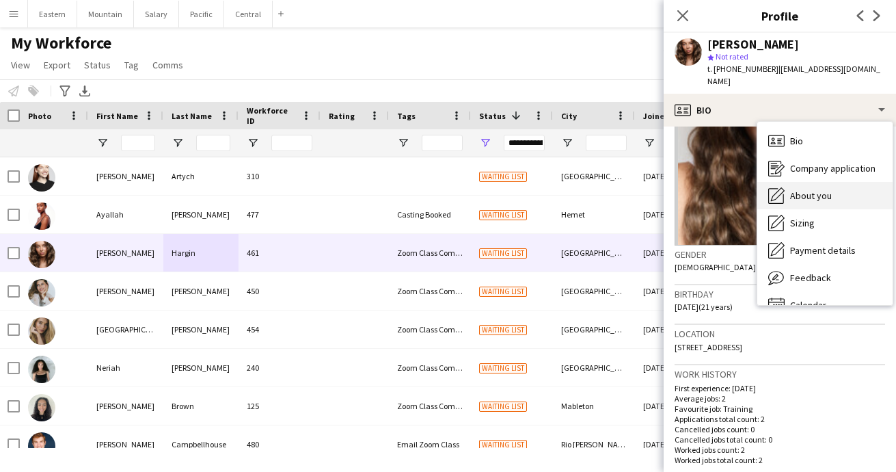
click at [816, 189] on span "About you" at bounding box center [811, 195] width 42 height 12
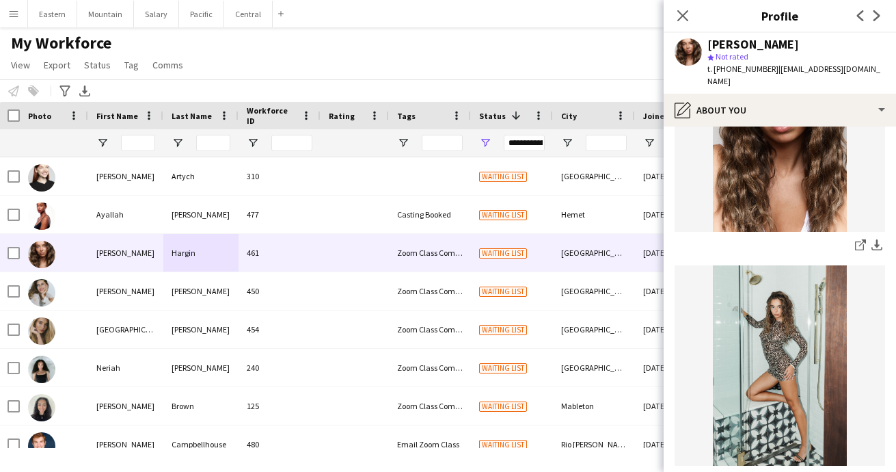
scroll to position [176, 0]
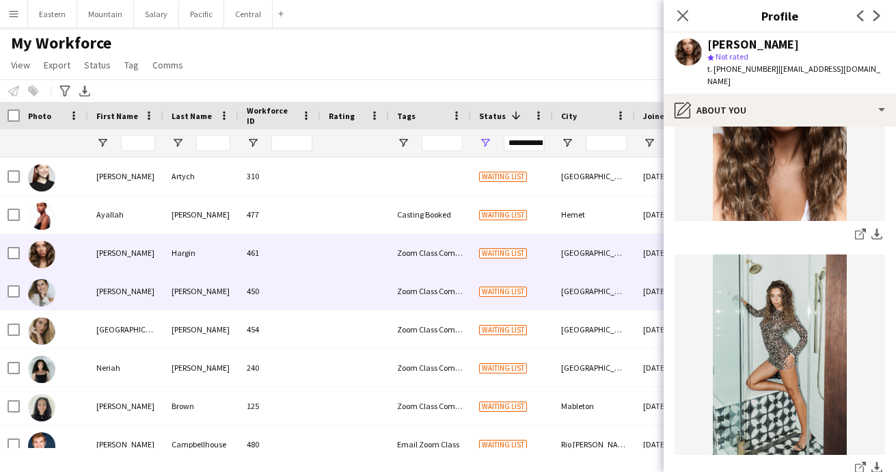
click at [219, 295] on div "[PERSON_NAME]" at bounding box center [200, 291] width 75 height 38
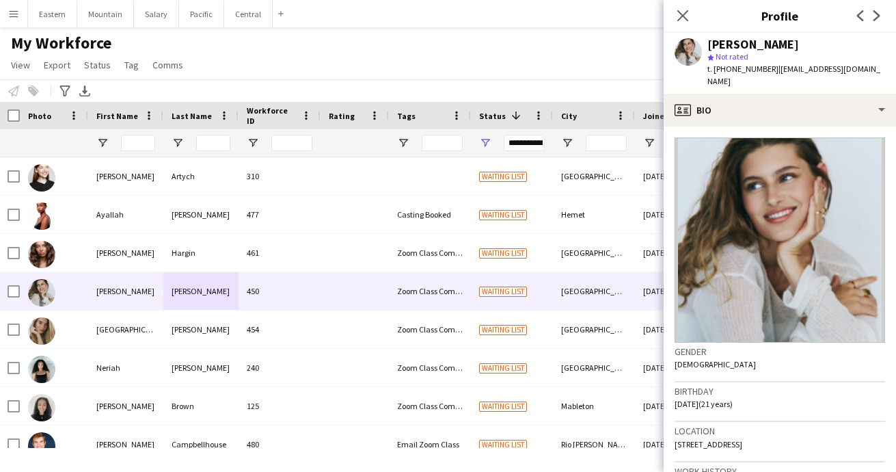
drag, startPoint x: 710, startPoint y: 46, endPoint x: 799, endPoint y: 44, distance: 89.6
click at [799, 44] on div "[PERSON_NAME]" at bounding box center [797, 44] width 178 height 12
drag, startPoint x: 767, startPoint y: 70, endPoint x: 879, endPoint y: 69, distance: 112.1
click at [881, 69] on app-profile-header "[PERSON_NAME] star Not rated t. [PHONE_NUMBER] | [EMAIL_ADDRESS][DOMAIN_NAME]" at bounding box center [780, 63] width 232 height 61
drag, startPoint x: 722, startPoint y: 70, endPoint x: 762, endPoint y: 68, distance: 40.4
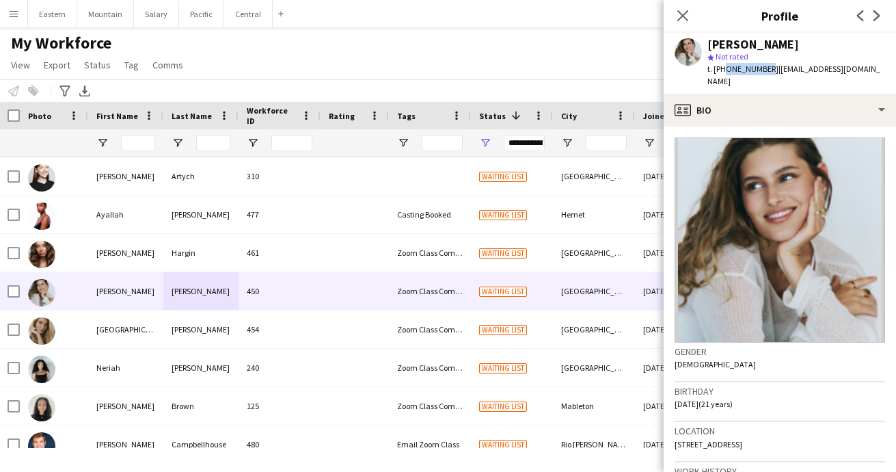
click at [762, 68] on span "t. [PHONE_NUMBER]" at bounding box center [743, 69] width 71 height 10
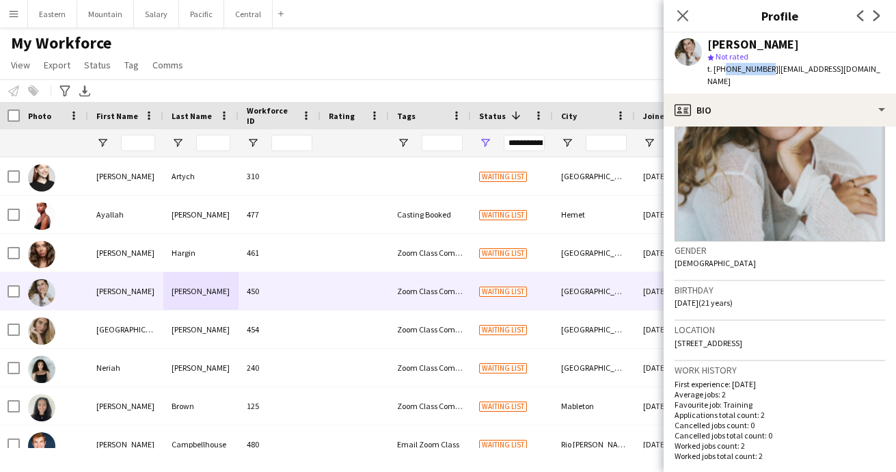
scroll to position [104, 0]
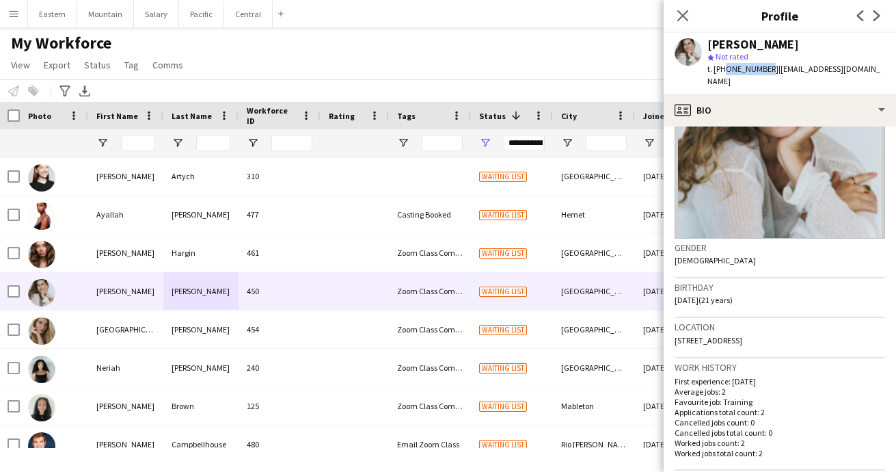
drag, startPoint x: 676, startPoint y: 285, endPoint x: 763, endPoint y: 282, distance: 86.9
click at [763, 282] on div "Birthday [DEMOGRAPHIC_DATA] (21 years)" at bounding box center [780, 298] width 211 height 40
drag, startPoint x: 673, startPoint y: 326, endPoint x: 810, endPoint y: 332, distance: 136.2
click at [810, 332] on app-crew-profile-bio "Gender [DEMOGRAPHIC_DATA] Birthday [DEMOGRAPHIC_DATA] (21 years) Location [STRE…" at bounding box center [780, 298] width 232 height 345
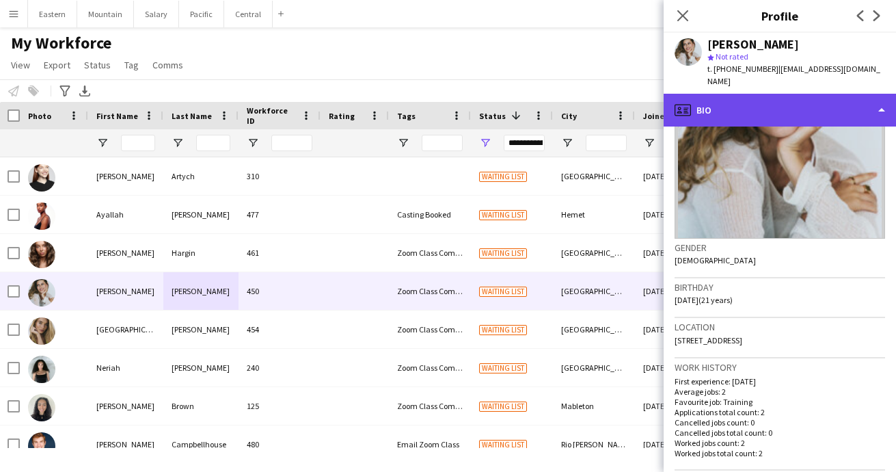
click at [736, 107] on div "profile Bio" at bounding box center [780, 110] width 232 height 33
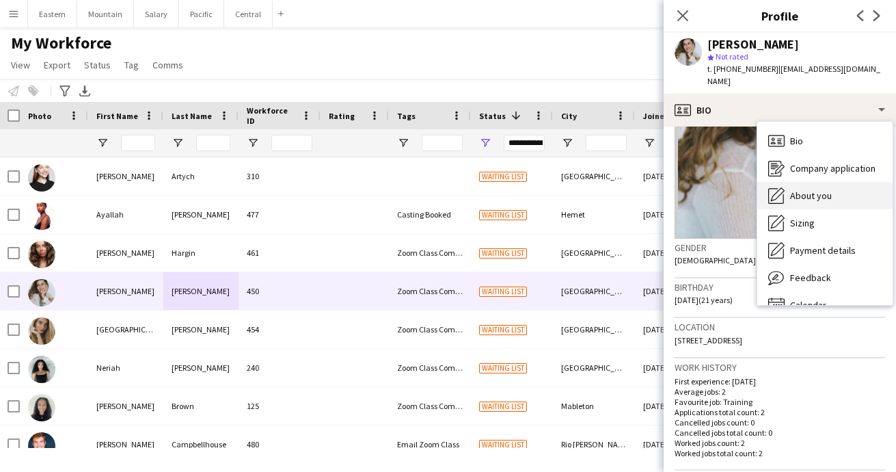
click at [805, 189] on span "About you" at bounding box center [811, 195] width 42 height 12
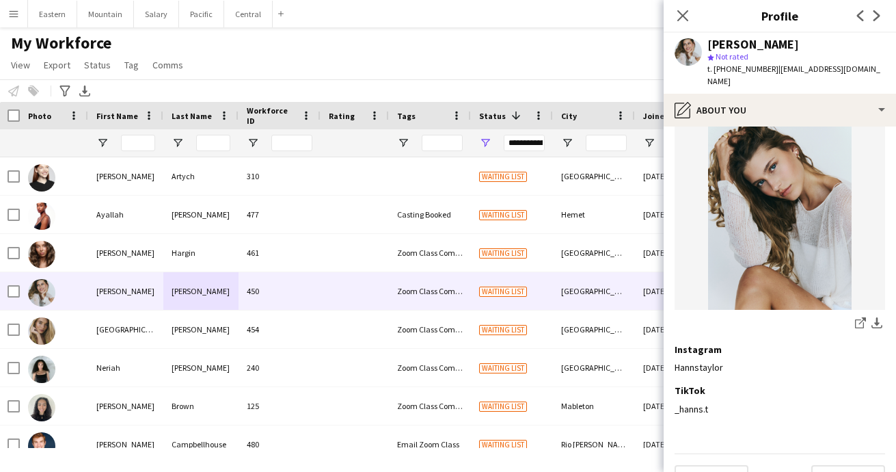
scroll to position [1020, 0]
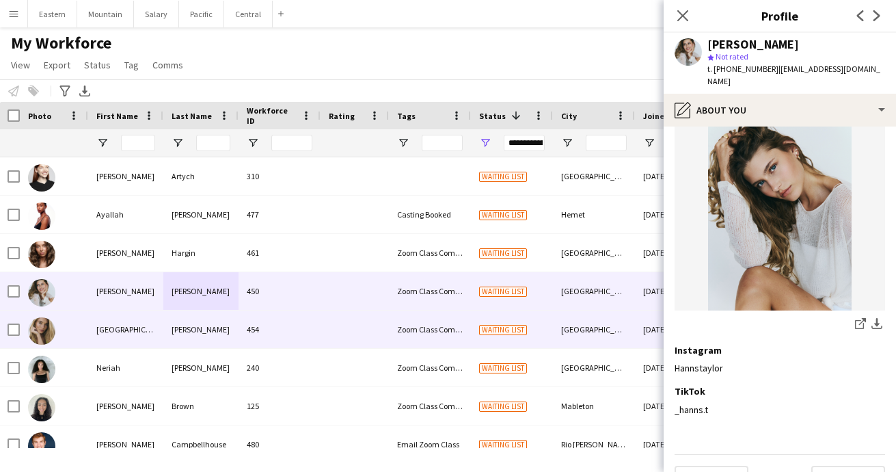
click at [123, 327] on div "[GEOGRAPHIC_DATA]" at bounding box center [125, 329] width 75 height 38
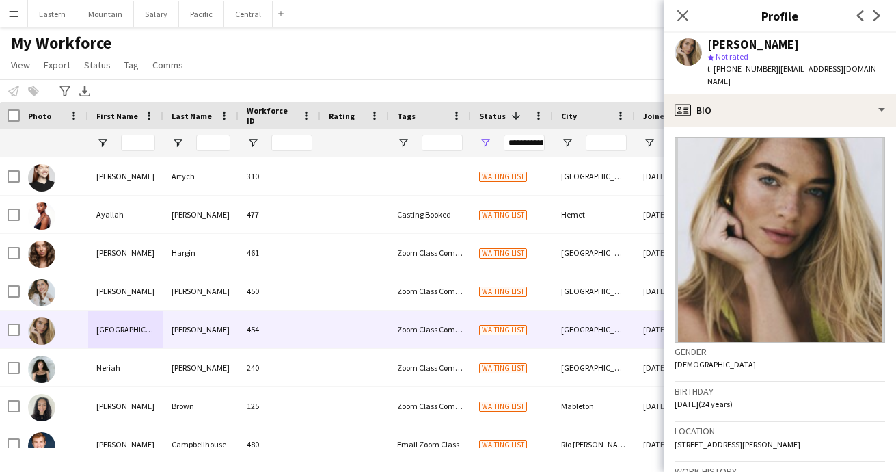
drag, startPoint x: 709, startPoint y: 44, endPoint x: 801, endPoint y: 40, distance: 91.7
click at [801, 40] on div "[PERSON_NAME]" at bounding box center [797, 44] width 178 height 12
drag, startPoint x: 769, startPoint y: 70, endPoint x: 893, endPoint y: 70, distance: 123.7
click at [893, 70] on app-profile-header "[PERSON_NAME] star Not rated t. [PHONE_NUMBER] | [EMAIL_ADDRESS][DOMAIN_NAME]" at bounding box center [780, 63] width 232 height 61
drag, startPoint x: 721, startPoint y: 70, endPoint x: 764, endPoint y: 71, distance: 43.1
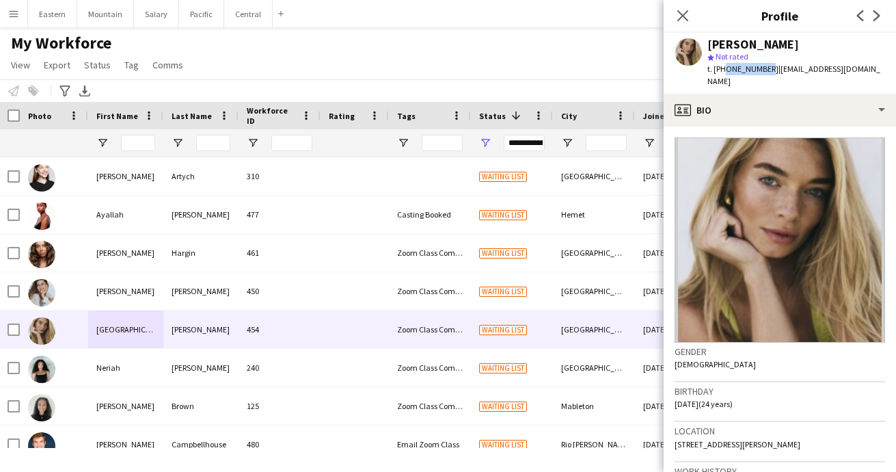
click at [764, 71] on span "t. [PHONE_NUMBER]" at bounding box center [743, 69] width 71 height 10
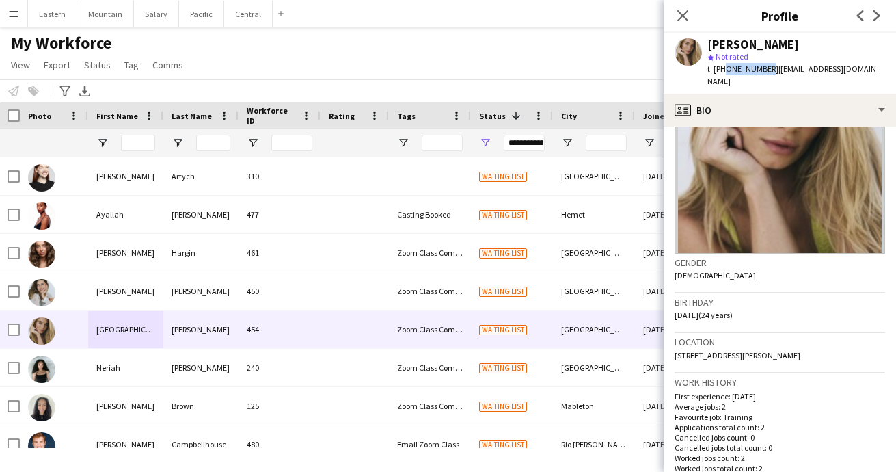
scroll to position [116, 0]
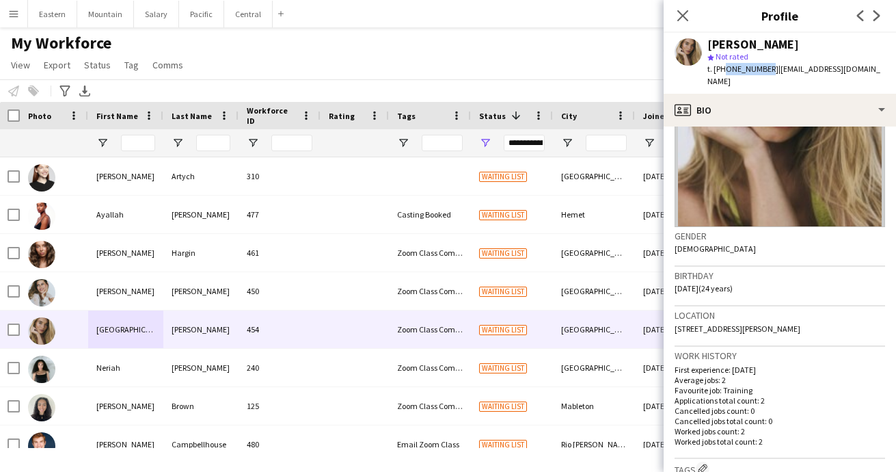
drag, startPoint x: 677, startPoint y: 275, endPoint x: 758, endPoint y: 275, distance: 80.7
click at [758, 275] on div "Birthday [DEMOGRAPHIC_DATA] (24 years)" at bounding box center [780, 287] width 211 height 40
drag, startPoint x: 674, startPoint y: 277, endPoint x: 773, endPoint y: 275, distance: 98.5
click at [773, 275] on app-crew-profile-bio "Gender [DEMOGRAPHIC_DATA] Birthday [DEMOGRAPHIC_DATA] (24 years) Location [STRE…" at bounding box center [780, 298] width 232 height 345
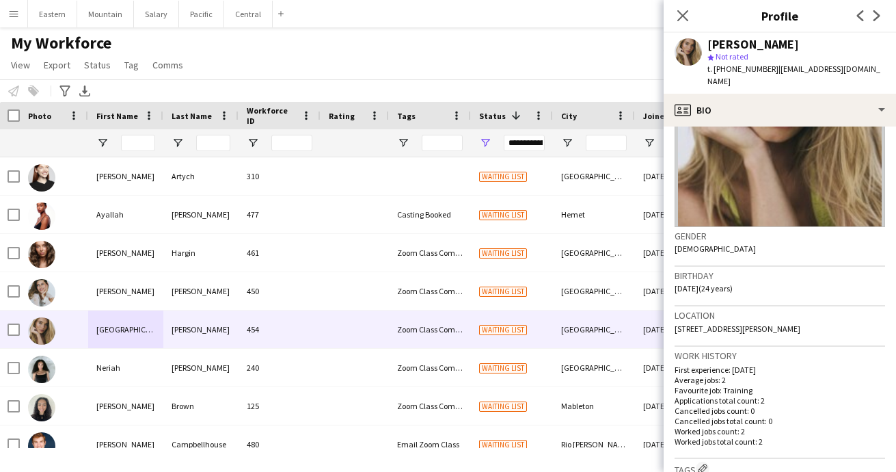
drag, startPoint x: 675, startPoint y: 314, endPoint x: 856, endPoint y: 314, distance: 181.2
click at [856, 314] on div "Location [STREET_ADDRESS][PERSON_NAME]" at bounding box center [780, 326] width 211 height 40
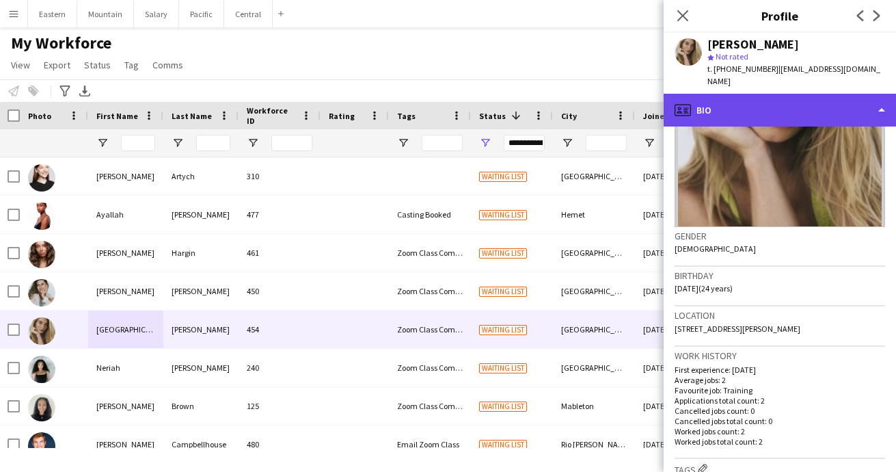
click at [747, 95] on div "profile Bio" at bounding box center [780, 110] width 232 height 33
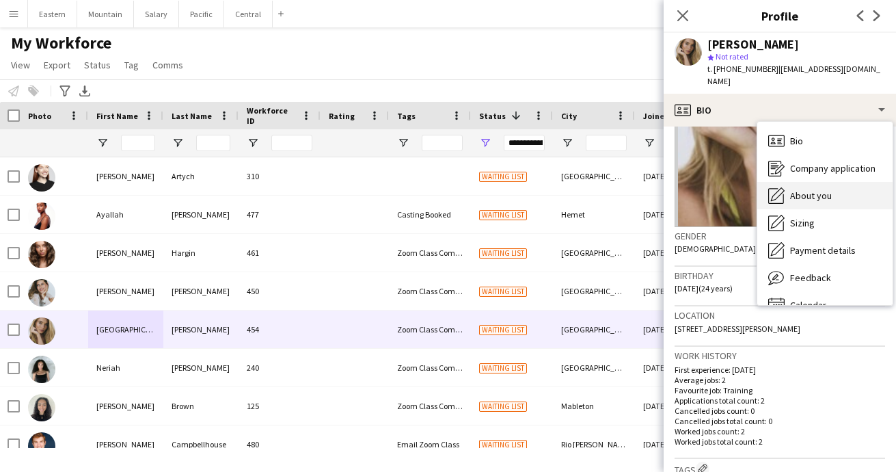
click at [814, 189] on span "About you" at bounding box center [811, 195] width 42 height 12
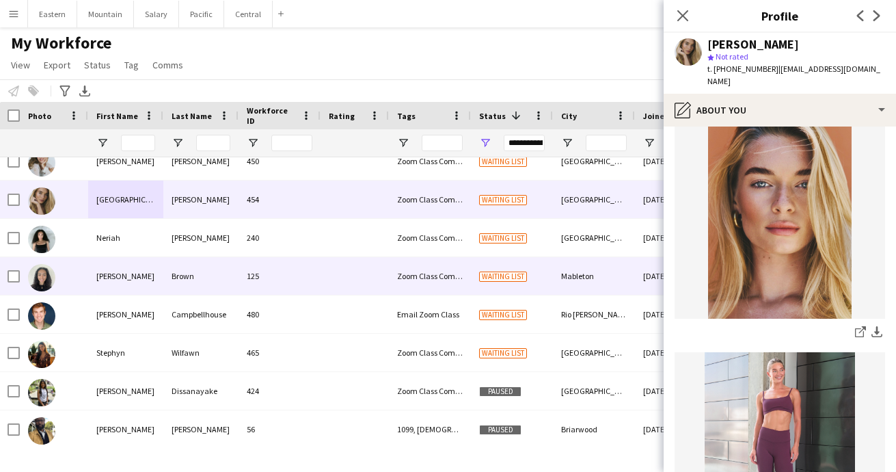
scroll to position [134, 0]
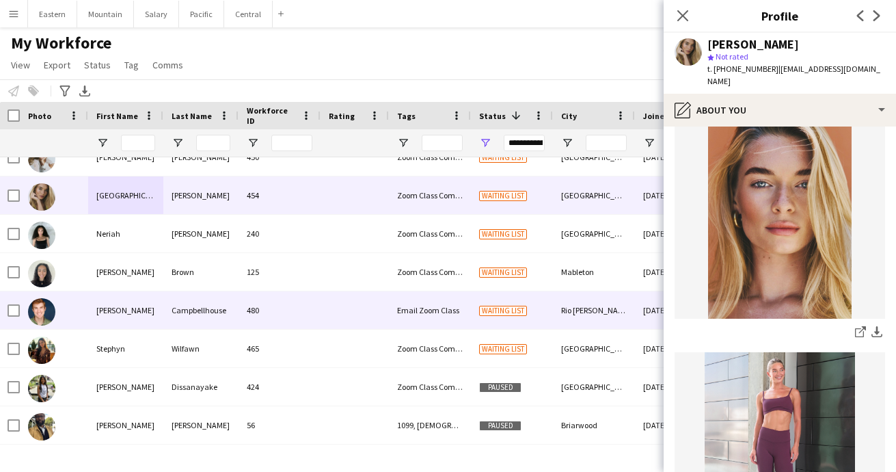
click at [189, 297] on div "Campbellhouse" at bounding box center [200, 310] width 75 height 38
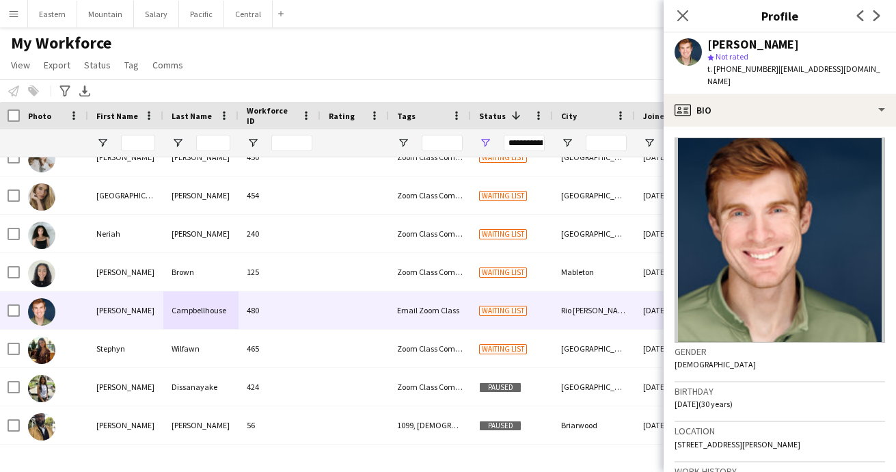
drag, startPoint x: 710, startPoint y: 44, endPoint x: 827, endPoint y: 37, distance: 117.2
click at [827, 37] on div "[PERSON_NAME] star Not rated t. [PHONE_NUMBER] | [EMAIL_ADDRESS][DOMAIN_NAME]" at bounding box center [780, 63] width 232 height 61
drag, startPoint x: 708, startPoint y: 44, endPoint x: 836, endPoint y: 38, distance: 128.0
click at [836, 38] on div "[PERSON_NAME] star Not rated t. [PHONE_NUMBER] | [EMAIL_ADDRESS][DOMAIN_NAME]" at bounding box center [780, 63] width 232 height 61
drag, startPoint x: 708, startPoint y: 42, endPoint x: 829, endPoint y: 42, distance: 121.0
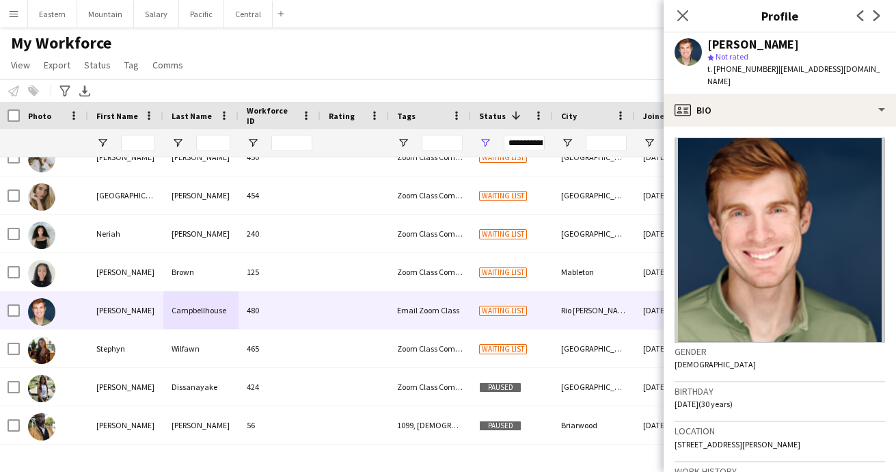
click at [829, 42] on div "[PERSON_NAME]" at bounding box center [797, 44] width 178 height 12
drag, startPoint x: 773, startPoint y: 72, endPoint x: 888, endPoint y: 71, distance: 114.9
click at [888, 71] on div "[PERSON_NAME] star Not rated t. [PHONE_NUMBER] | [EMAIL_ADDRESS][DOMAIN_NAME]" at bounding box center [780, 63] width 232 height 61
drag, startPoint x: 721, startPoint y: 70, endPoint x: 768, endPoint y: 66, distance: 47.3
click at [768, 66] on span "t. [PHONE_NUMBER]" at bounding box center [743, 69] width 71 height 10
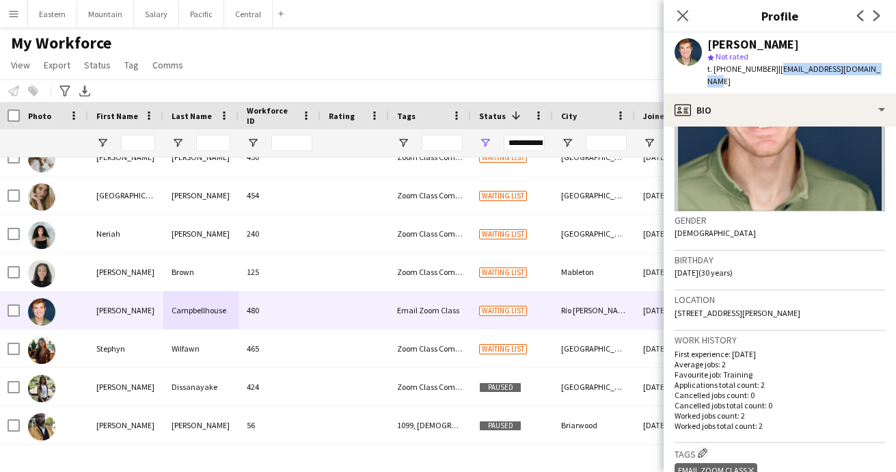
scroll to position [147, 0]
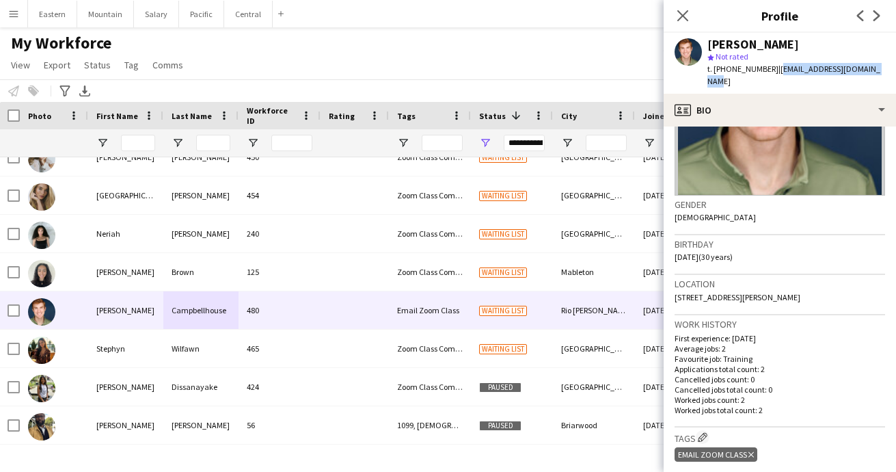
drag, startPoint x: 675, startPoint y: 241, endPoint x: 760, endPoint y: 240, distance: 84.1
click at [760, 240] on div "Birthday [DEMOGRAPHIC_DATA] (30 years)" at bounding box center [780, 255] width 211 height 40
drag, startPoint x: 673, startPoint y: 286, endPoint x: 799, endPoint y: 287, distance: 125.1
click at [799, 287] on app-crew-profile-bio "Gender [DEMOGRAPHIC_DATA] Birthday [DEMOGRAPHIC_DATA] (30 years) Location [STRE…" at bounding box center [780, 298] width 232 height 345
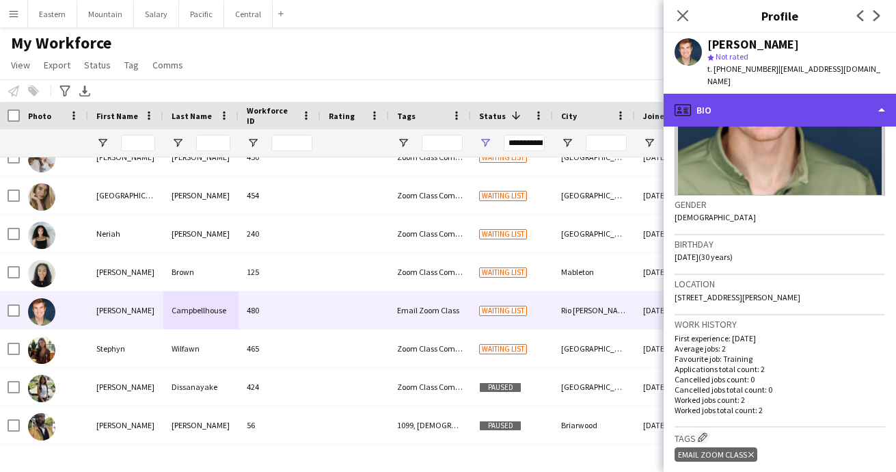
click at [734, 100] on div "profile Bio" at bounding box center [780, 110] width 232 height 33
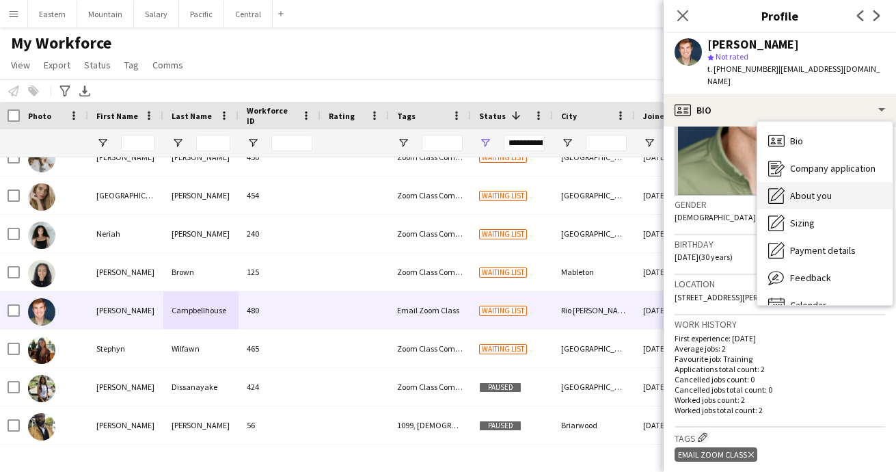
click at [808, 189] on span "About you" at bounding box center [811, 195] width 42 height 12
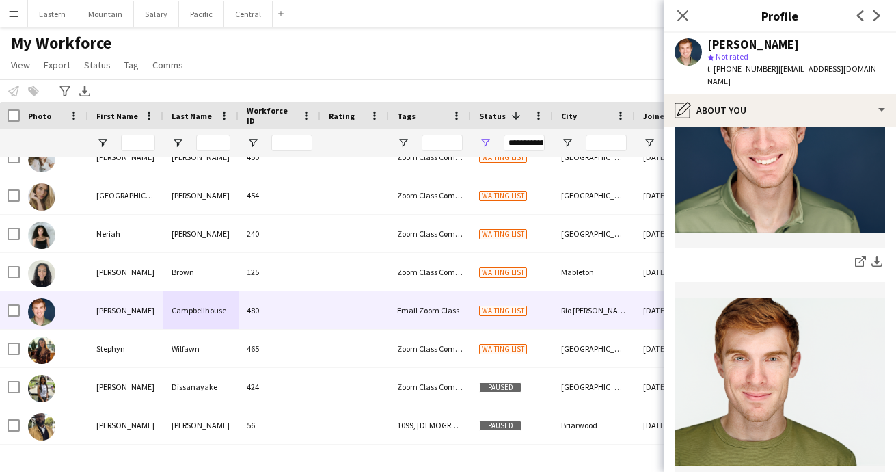
scroll to position [146, 0]
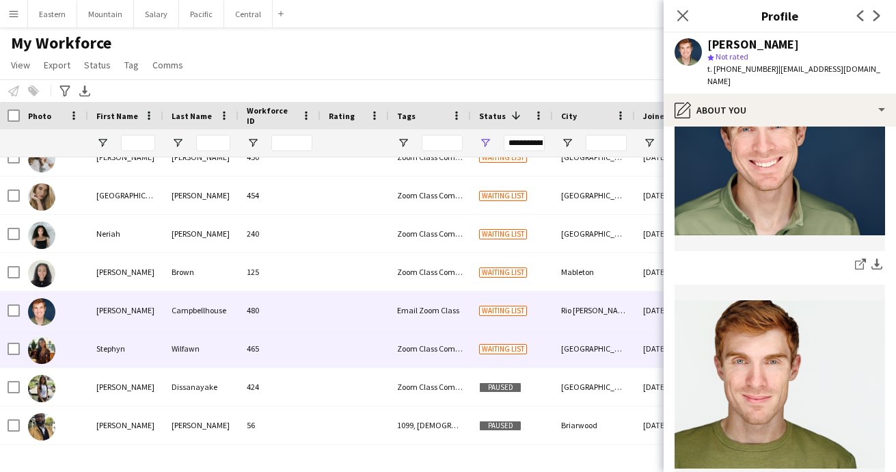
click at [208, 349] on div "Wilfawn" at bounding box center [200, 349] width 75 height 38
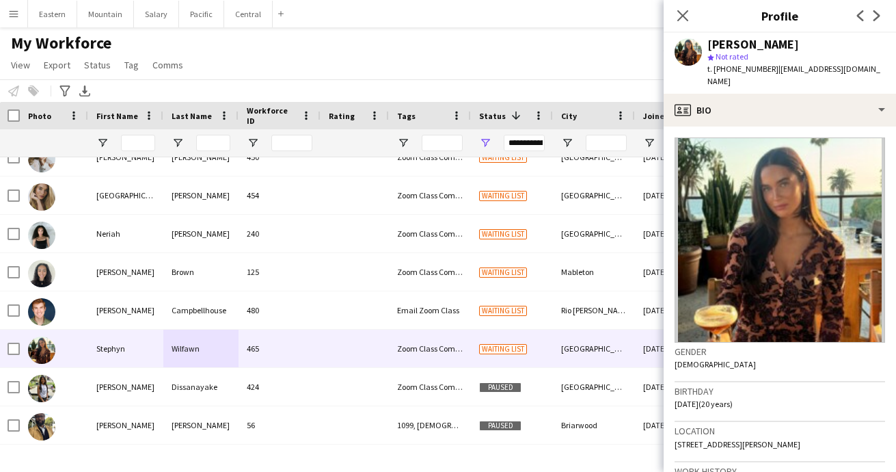
drag, startPoint x: 710, startPoint y: 46, endPoint x: 798, endPoint y: 44, distance: 87.5
click at [798, 44] on div "[PERSON_NAME]" at bounding box center [754, 44] width 92 height 12
drag, startPoint x: 769, startPoint y: 70, endPoint x: 869, endPoint y: 67, distance: 99.9
click at [869, 67] on app-profile-header "[PERSON_NAME] star Not rated t. [PHONE_NUMBER] | [EMAIL_ADDRESS][DOMAIN_NAME]" at bounding box center [780, 63] width 232 height 61
drag, startPoint x: 721, startPoint y: 68, endPoint x: 763, endPoint y: 67, distance: 41.7
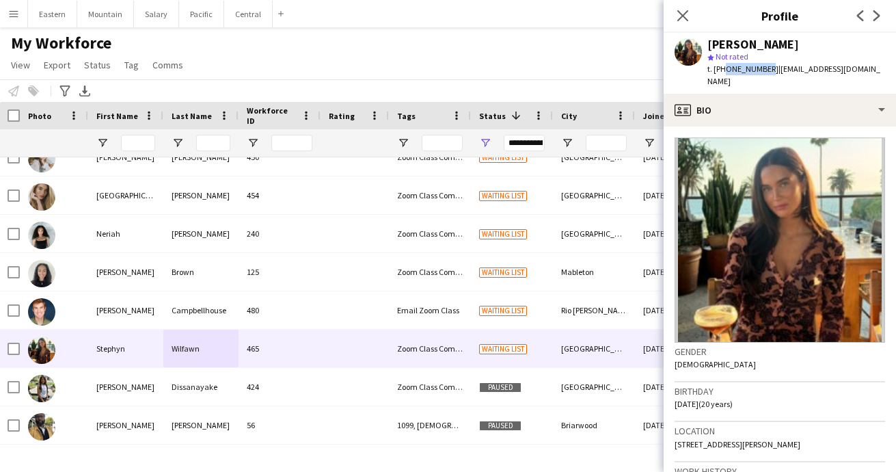
click at [763, 67] on span "t. [PHONE_NUMBER]" at bounding box center [743, 69] width 71 height 10
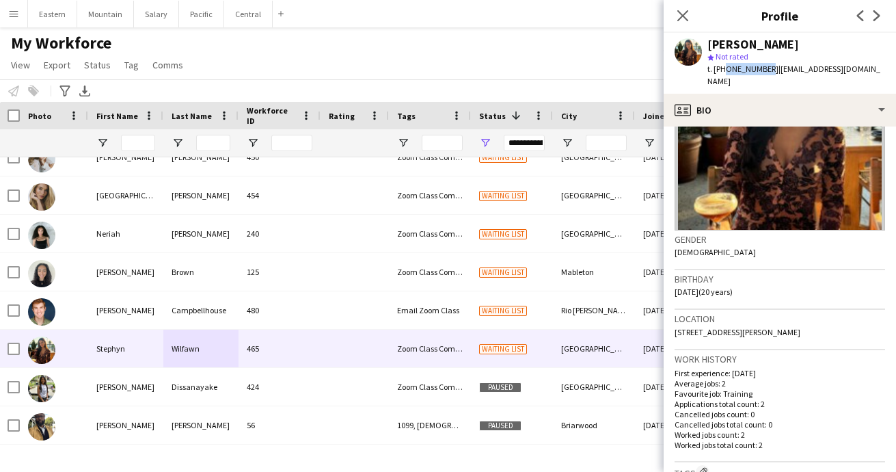
scroll to position [116, 0]
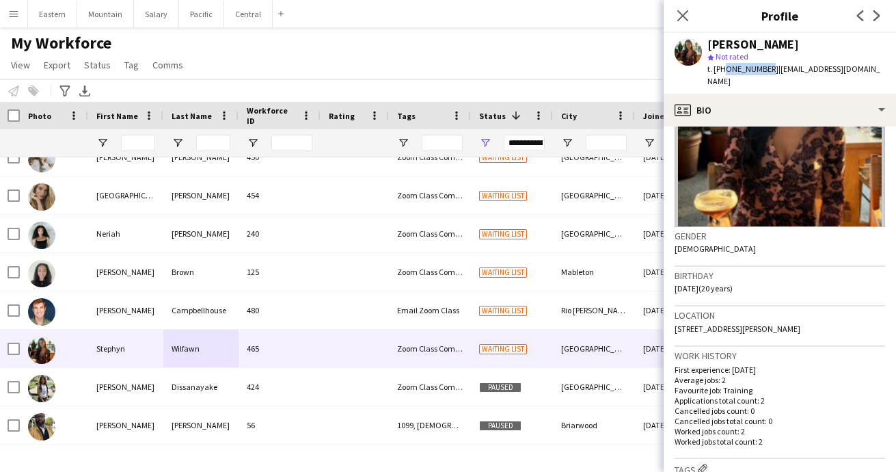
drag, startPoint x: 675, startPoint y: 277, endPoint x: 760, endPoint y: 275, distance: 85.5
click at [760, 275] on div "Birthday [DEMOGRAPHIC_DATA] (20 years)" at bounding box center [780, 287] width 211 height 40
drag, startPoint x: 674, startPoint y: 314, endPoint x: 856, endPoint y: 319, distance: 181.9
click at [856, 319] on app-crew-profile-bio "Gender [DEMOGRAPHIC_DATA] Birthday [DEMOGRAPHIC_DATA] (20 years) Location [STRE…" at bounding box center [780, 298] width 232 height 345
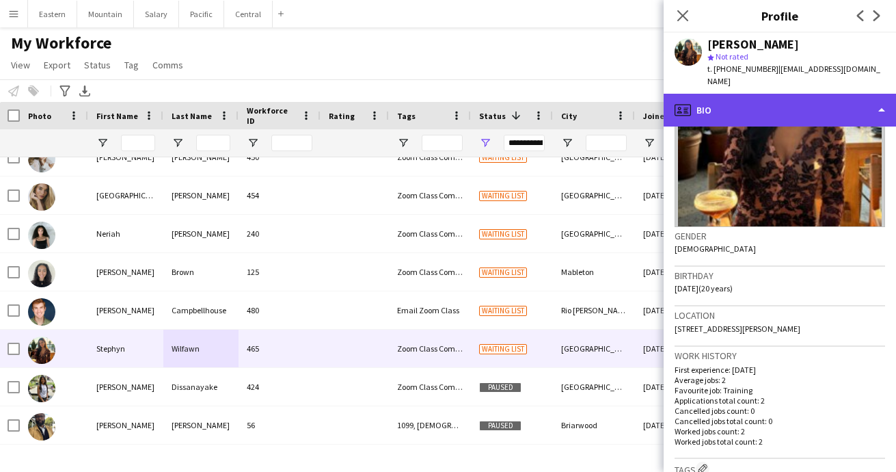
click at [742, 94] on div "profile Bio" at bounding box center [780, 110] width 232 height 33
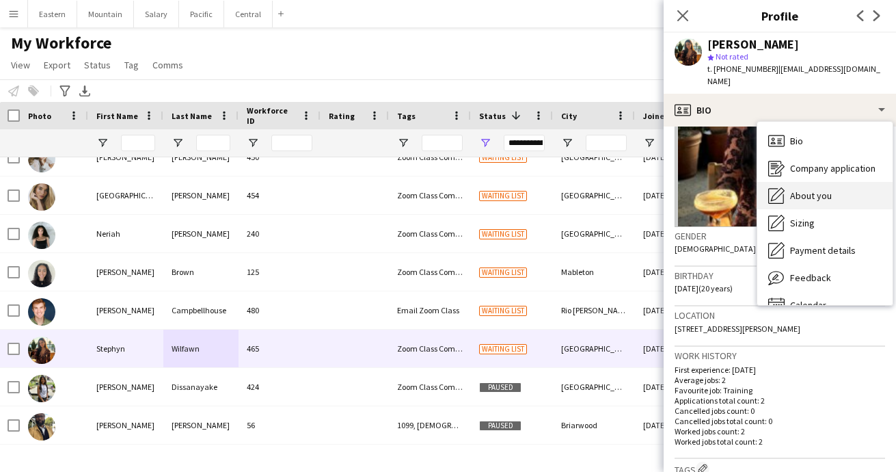
click at [815, 189] on span "About you" at bounding box center [811, 195] width 42 height 12
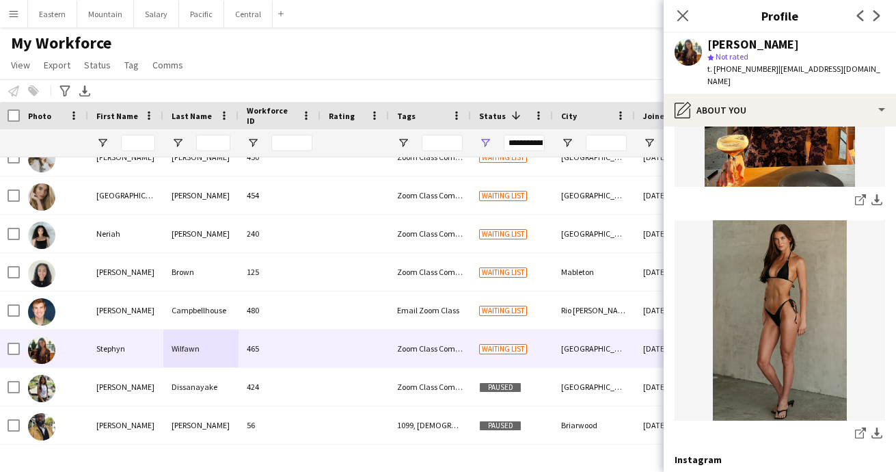
scroll to position [323, 0]
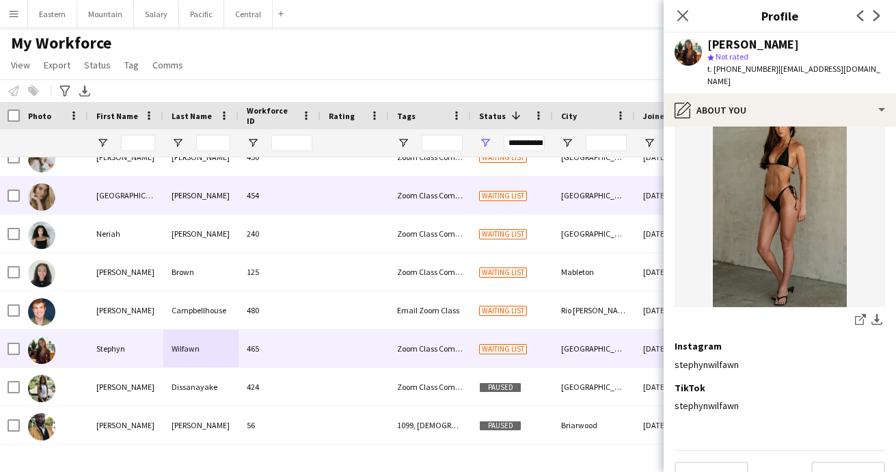
click at [174, 202] on div "[PERSON_NAME]" at bounding box center [200, 195] width 75 height 38
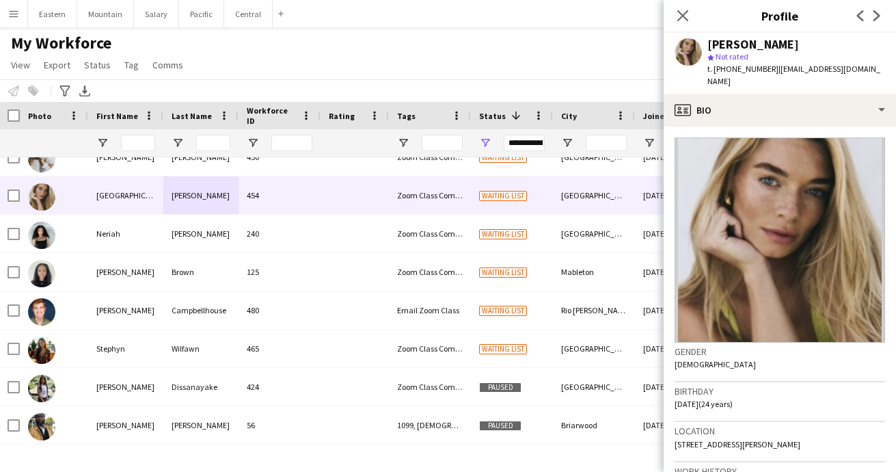
drag, startPoint x: 710, startPoint y: 46, endPoint x: 799, endPoint y: 44, distance: 88.9
click at [799, 44] on div "[PERSON_NAME]" at bounding box center [797, 44] width 178 height 12
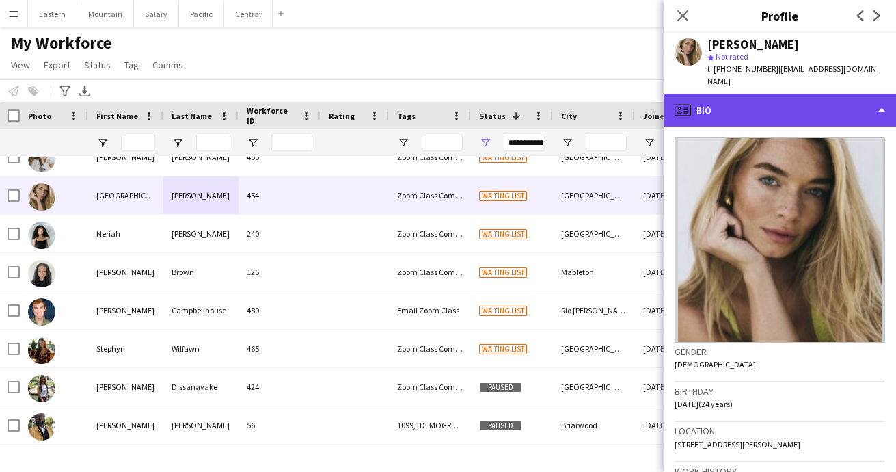
click at [752, 103] on div "profile Bio" at bounding box center [780, 110] width 232 height 33
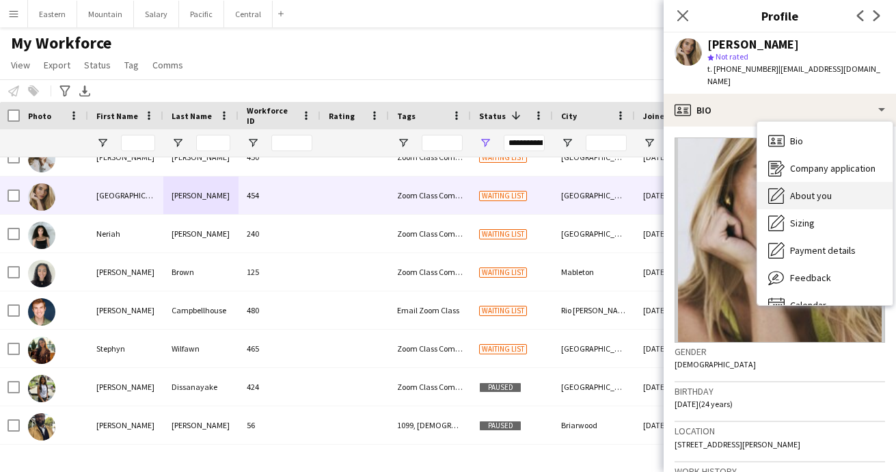
click at [803, 189] on span "About you" at bounding box center [811, 195] width 42 height 12
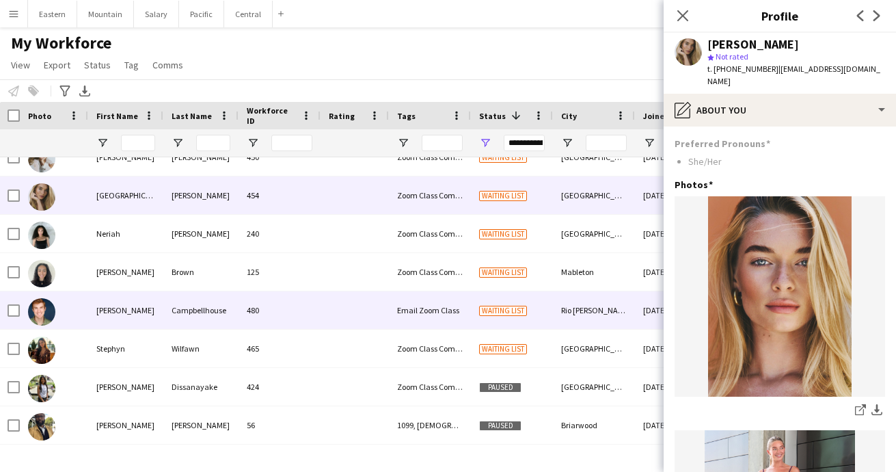
click at [172, 318] on div "Campbellhouse" at bounding box center [200, 310] width 75 height 38
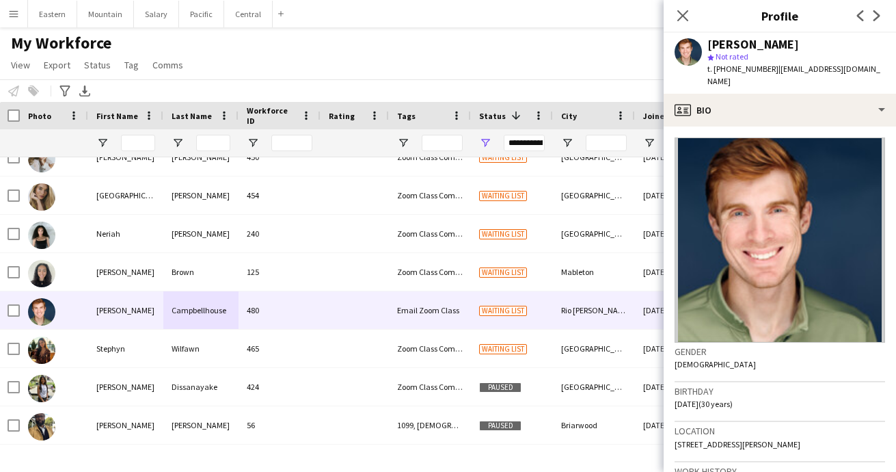
drag, startPoint x: 710, startPoint y: 44, endPoint x: 828, endPoint y: 42, distance: 118.3
click at [828, 42] on div "[PERSON_NAME]" at bounding box center [797, 44] width 178 height 12
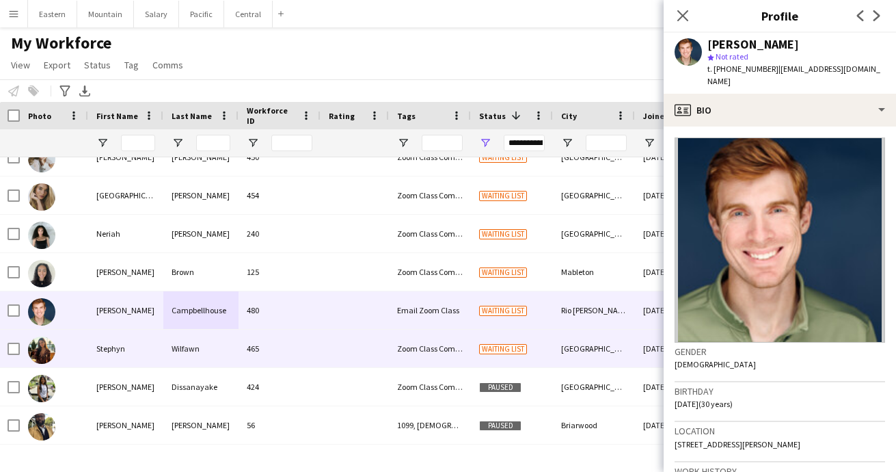
click at [183, 365] on div "Wilfawn" at bounding box center [200, 349] width 75 height 38
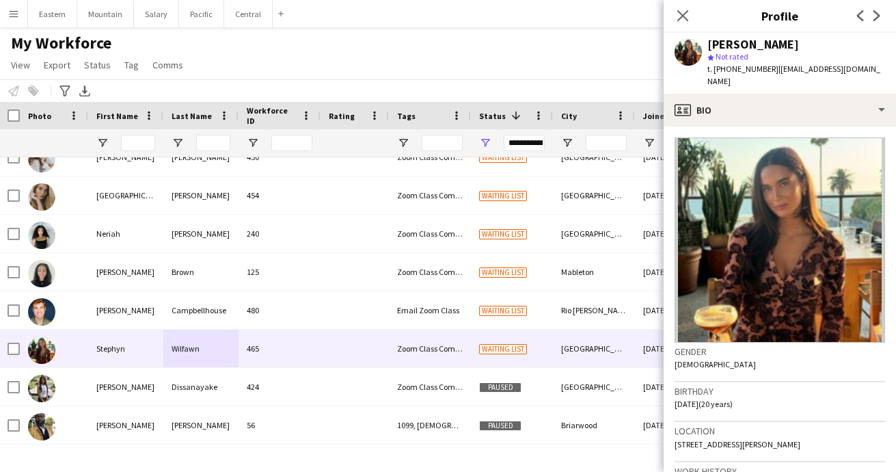
drag, startPoint x: 710, startPoint y: 44, endPoint x: 805, endPoint y: 42, distance: 95.1
click at [805, 42] on div "[PERSON_NAME]" at bounding box center [797, 44] width 178 height 12
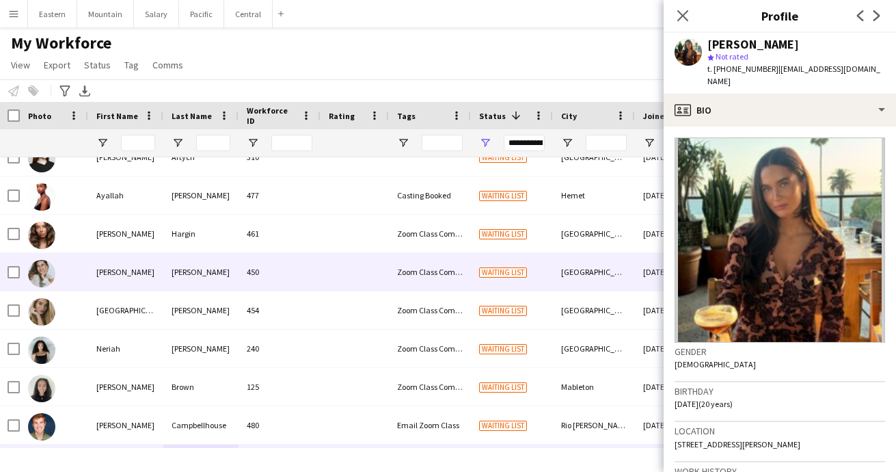
scroll to position [15, 0]
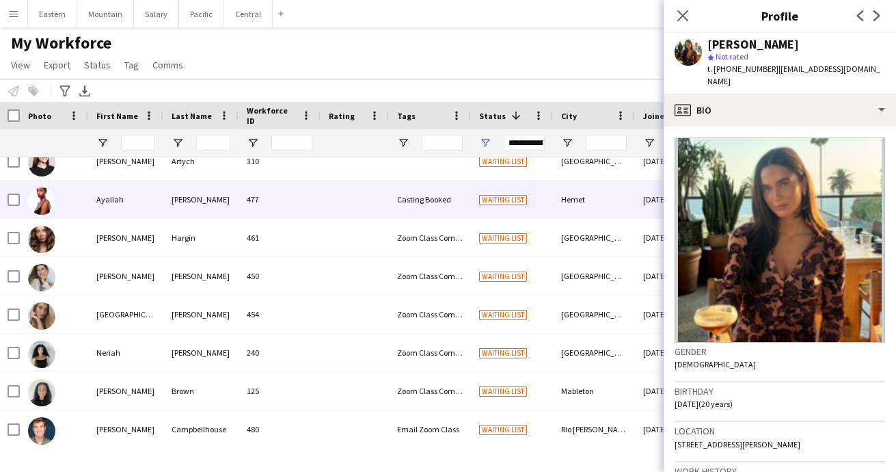
click at [299, 209] on div "477" at bounding box center [280, 199] width 82 height 38
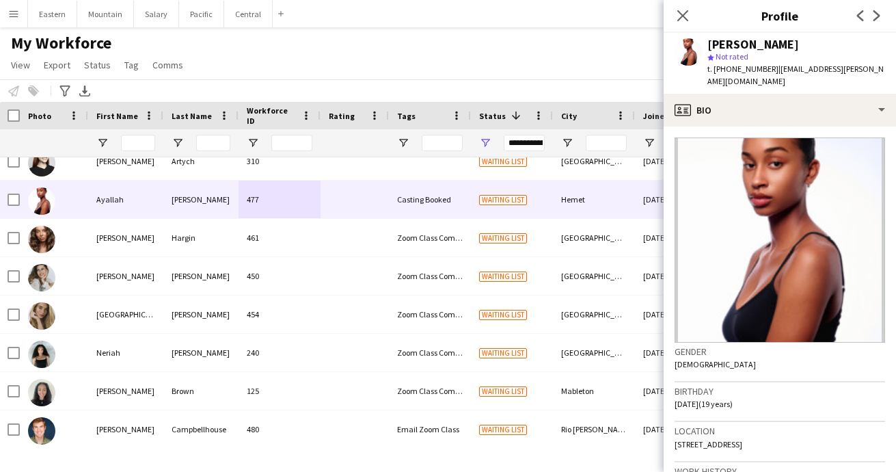
drag, startPoint x: 709, startPoint y: 46, endPoint x: 792, endPoint y: 44, distance: 83.4
click at [792, 44] on div "[PERSON_NAME]" at bounding box center [797, 44] width 178 height 12
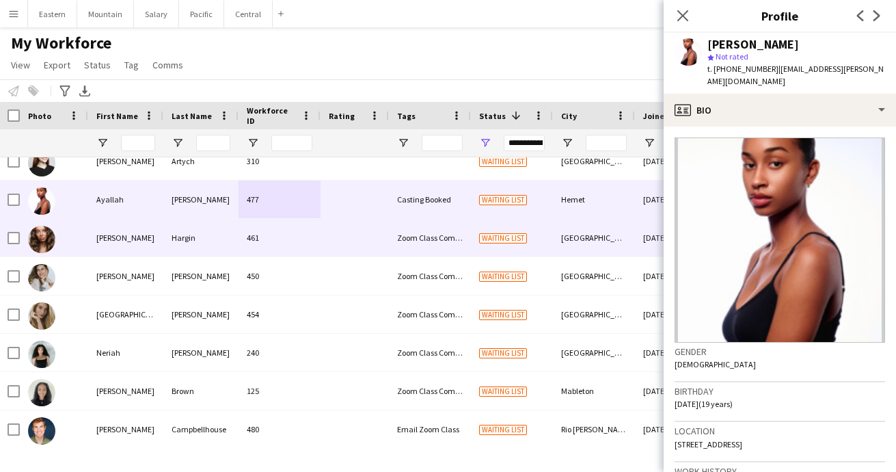
click at [187, 245] on div "Hargin" at bounding box center [200, 238] width 75 height 38
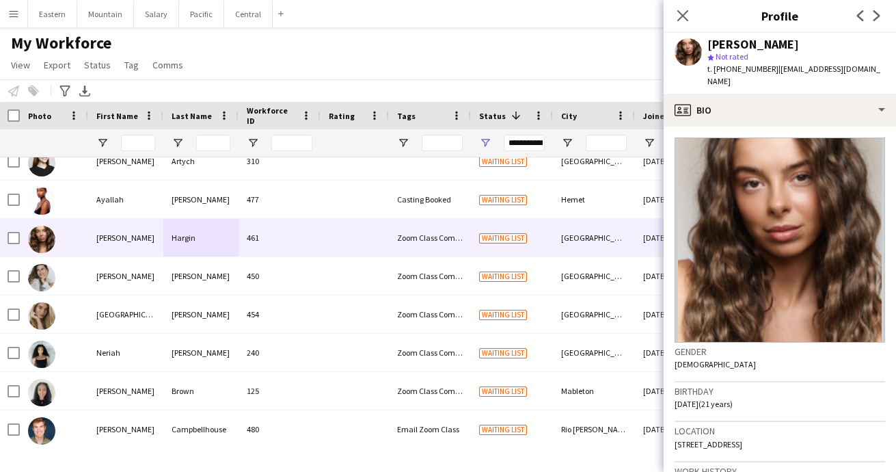
drag, startPoint x: 709, startPoint y: 44, endPoint x: 801, endPoint y: 41, distance: 91.7
click at [801, 41] on div "[PERSON_NAME]" at bounding box center [797, 44] width 178 height 12
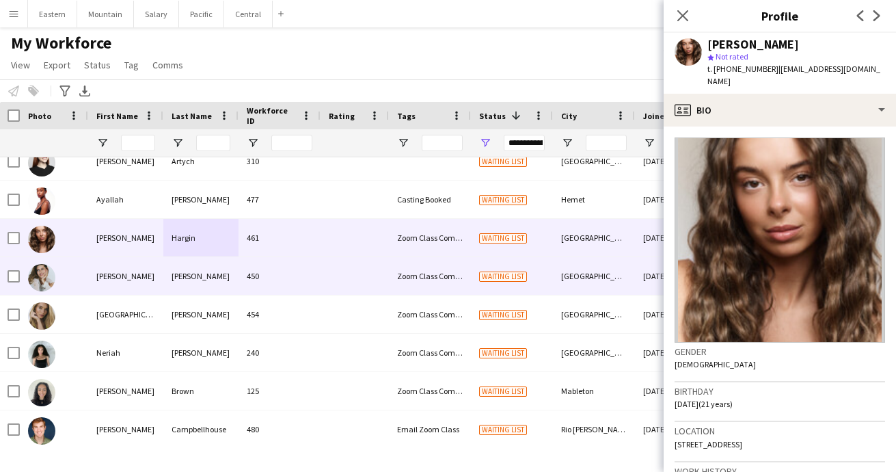
click at [219, 285] on div "[PERSON_NAME]" at bounding box center [200, 276] width 75 height 38
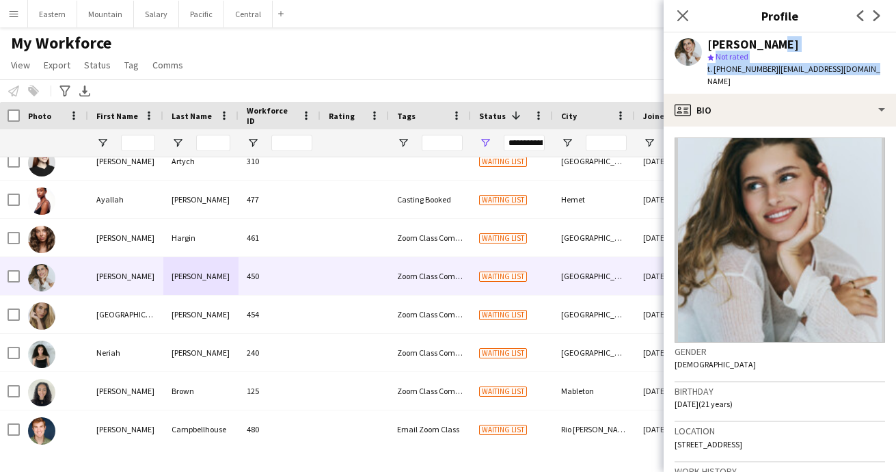
drag, startPoint x: 707, startPoint y: 44, endPoint x: 772, endPoint y: 43, distance: 65.0
click at [772, 44] on div "[PERSON_NAME] star Not rated t. [PHONE_NUMBER] | [EMAIL_ADDRESS][DOMAIN_NAME]" at bounding box center [780, 63] width 232 height 61
click at [792, 43] on div "[PERSON_NAME]" at bounding box center [797, 44] width 178 height 12
drag, startPoint x: 791, startPoint y: 43, endPoint x: 710, endPoint y: 41, distance: 80.7
click at [710, 41] on div "[PERSON_NAME]" at bounding box center [797, 44] width 178 height 12
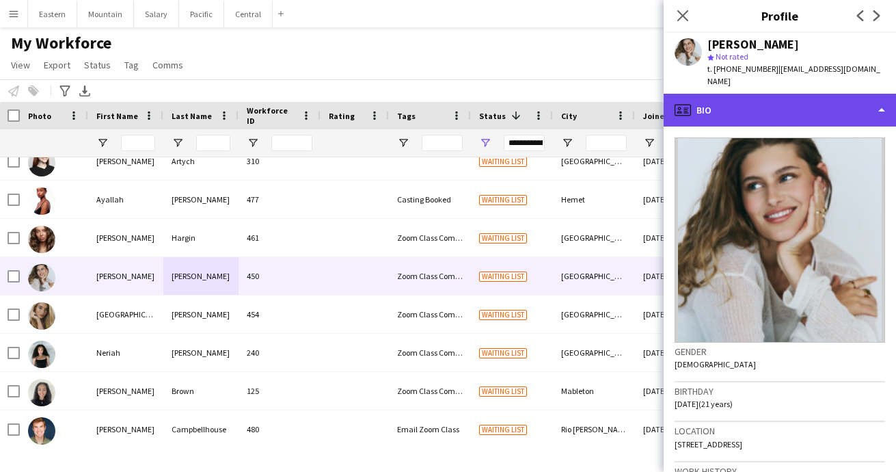
click at [725, 101] on div "profile Bio" at bounding box center [780, 110] width 232 height 33
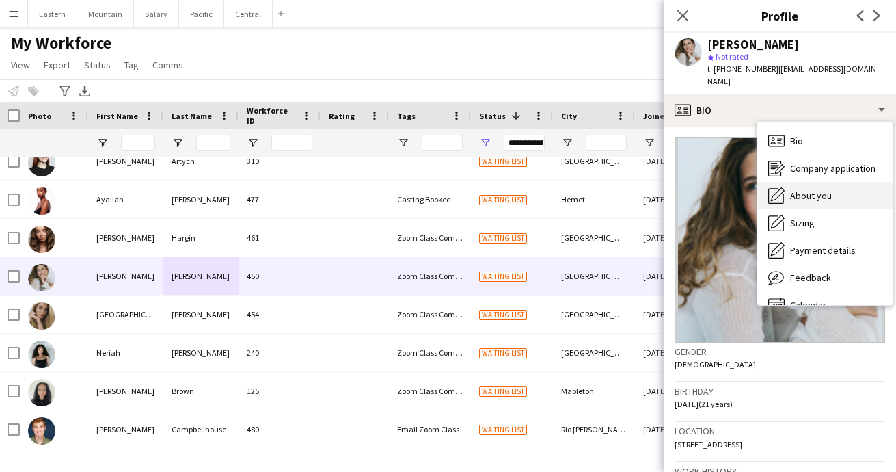
click at [807, 189] on span "About you" at bounding box center [811, 195] width 42 height 12
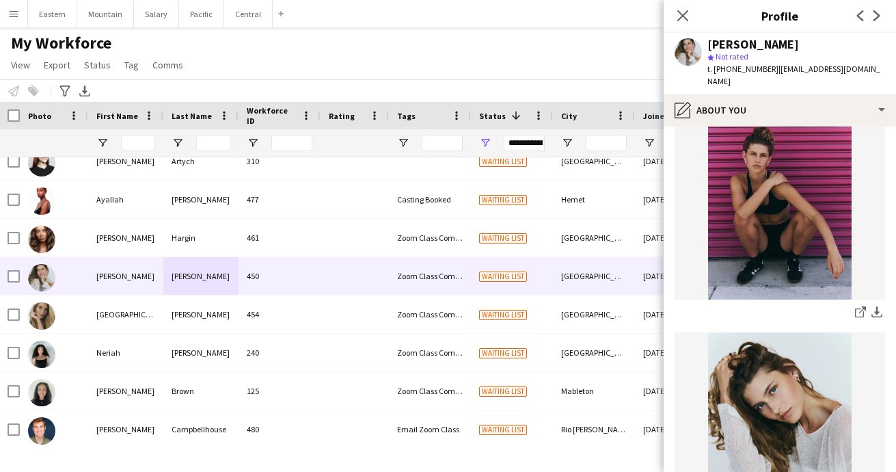
scroll to position [799, 0]
